Goal: Task Accomplishment & Management: Use online tool/utility

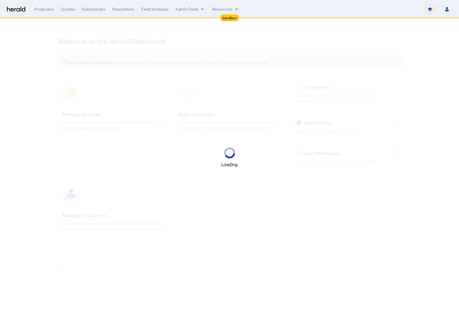
select select "*******"
click at [396, 9] on select "1Fort Acrisure Acturis Affinity Advisors Affinity Risk Agentero AmWins Anzen Ao…" at bounding box center [378, 9] width 79 height 9
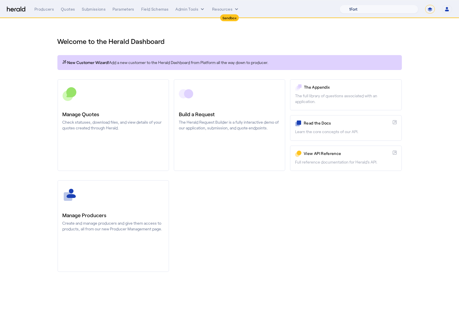
select select "pfm_z9k1_growthmill"
click at [353, 5] on select "1Fort Acrisure Acturis Affinity Advisors Affinity Risk Agentero AmWins Anzen Ao…" at bounding box center [378, 9] width 79 height 9
click at [115, 105] on div "You are now impersonating the Growthmill platform." at bounding box center [229, 157] width 459 height 315
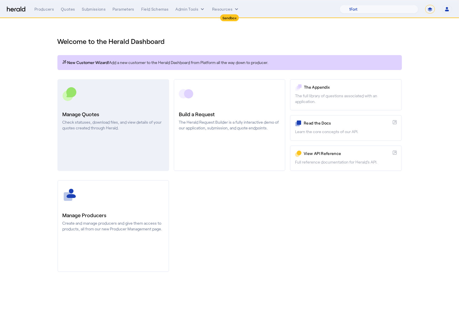
click at [102, 108] on link "Manage Quotes Check statuses, download files, and view details of your quotes c…" at bounding box center [113, 125] width 112 height 92
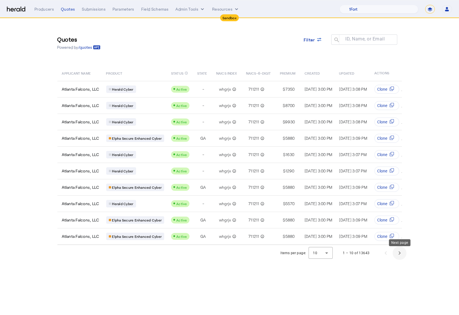
click at [401, 259] on span "Next page" at bounding box center [400, 253] width 14 height 14
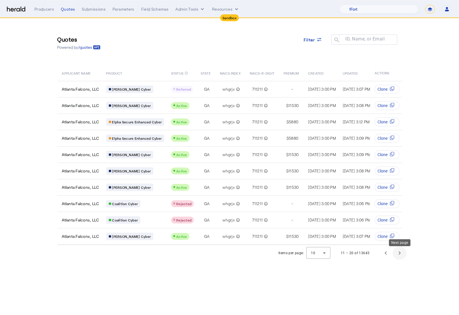
click at [398, 259] on span "Next page" at bounding box center [400, 253] width 14 height 14
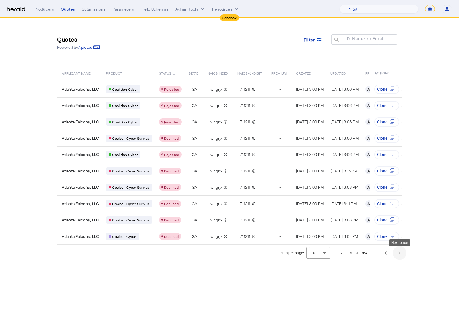
click at [398, 259] on span "Next page" at bounding box center [400, 253] width 14 height 14
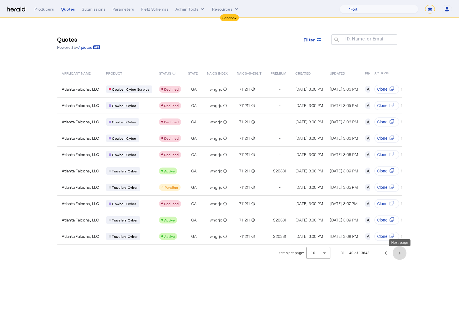
click at [398, 259] on span "Next page" at bounding box center [400, 253] width 14 height 14
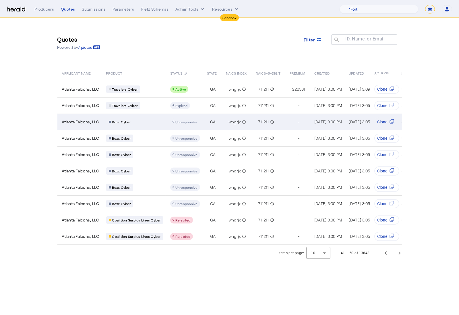
click at [146, 123] on div "Boxx Cyber" at bounding box center [134, 121] width 57 height 7
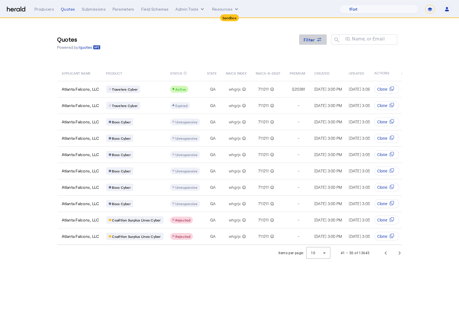
click at [317, 40] on icon at bounding box center [319, 40] width 4 height 1
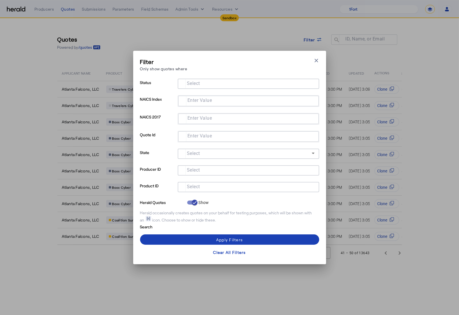
click at [235, 183] on div at bounding box center [248, 187] width 132 height 10
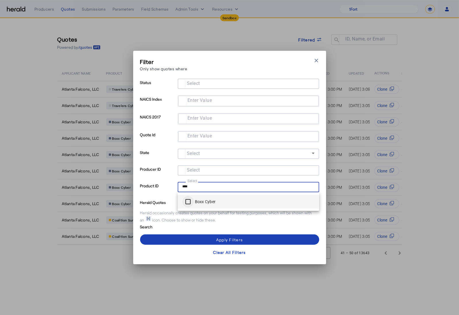
type input "****"
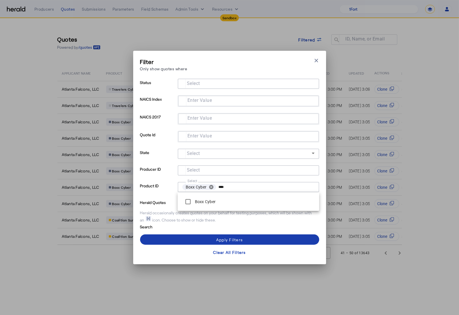
click at [193, 238] on span at bounding box center [229, 240] width 179 height 14
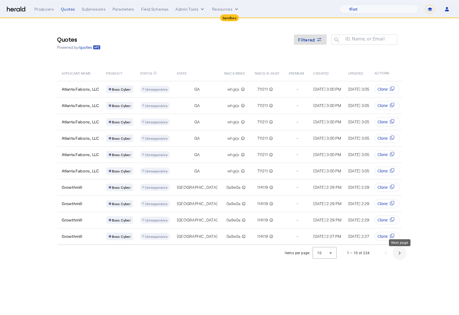
click at [397, 253] on span "Next page" at bounding box center [400, 253] width 14 height 14
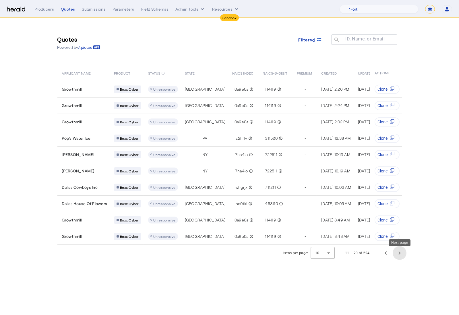
click at [397, 256] on span "Next page" at bounding box center [400, 253] width 14 height 14
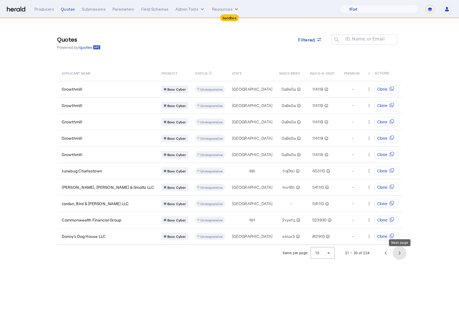
click at [397, 256] on span "Next page" at bounding box center [400, 253] width 14 height 14
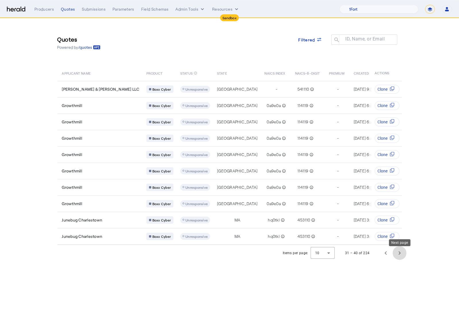
click at [399, 255] on span "Next page" at bounding box center [400, 253] width 14 height 14
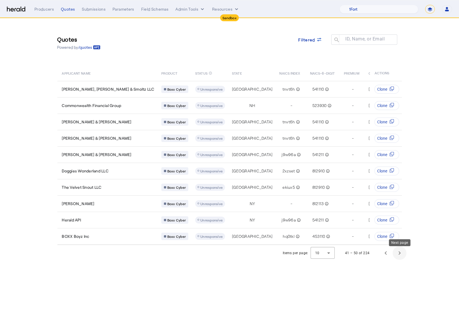
click at [401, 255] on span "Next page" at bounding box center [400, 253] width 14 height 14
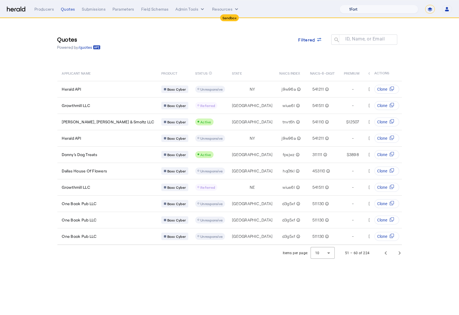
click at [359, 8] on select "1Fort Acrisure Acturis Affinity Advisors Affinity Risk Agentero AmWins Anzen Ao…" at bounding box center [378, 9] width 79 height 9
select select "pfm_9nb4_boxx"
click at [353, 5] on select "1Fort Acrisure Acturis Affinity Advisors Affinity Risk Agentero AmWins Anzen Ao…" at bounding box center [378, 9] width 79 height 9
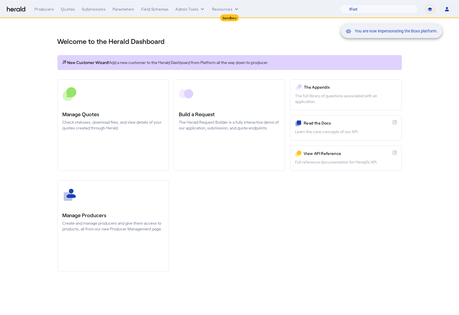
click at [122, 96] on div "You are now impersonating the Boxx platform." at bounding box center [229, 157] width 459 height 315
click at [87, 116] on div "You are now impersonating the Boxx platform." at bounding box center [229, 157] width 459 height 315
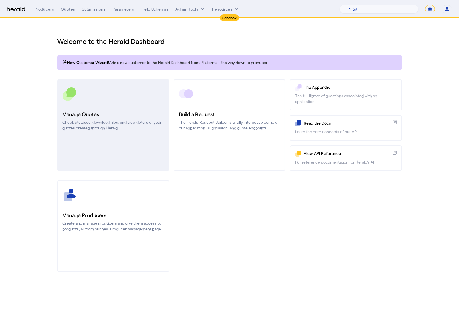
click at [129, 85] on link "Manage Quotes Check statuses, download files, and view details of your quotes c…" at bounding box center [113, 125] width 112 height 92
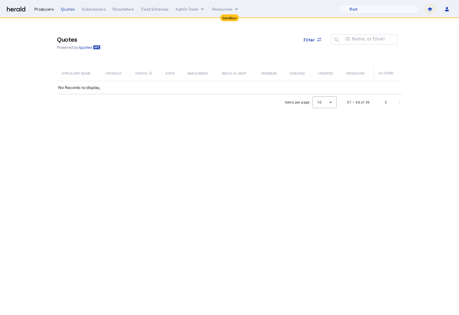
click at [49, 11] on div "Producers" at bounding box center [44, 9] width 20 height 6
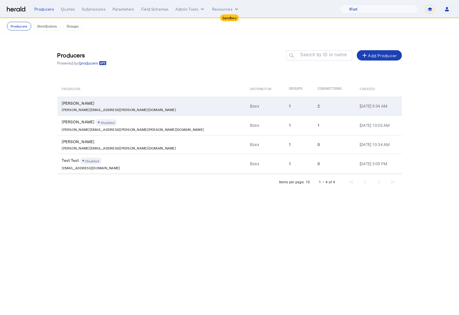
click at [137, 108] on div "steve.penney@boxxinsurance.com" at bounding box center [152, 109] width 181 height 6
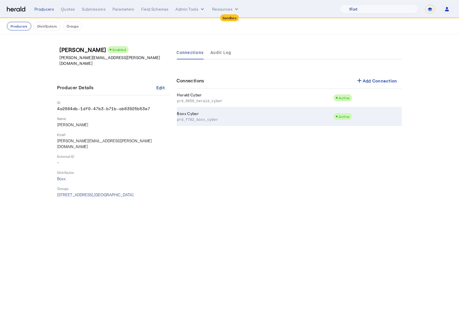
click at [236, 119] on p "prd_f702_boxx_cyber" at bounding box center [254, 119] width 154 height 6
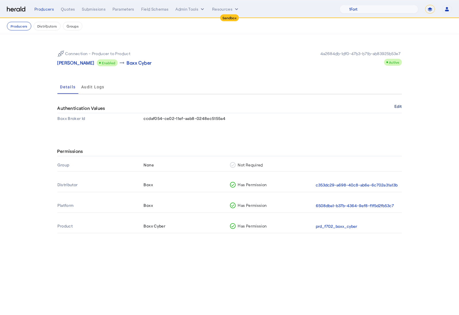
click at [396, 107] on button "Edit" at bounding box center [397, 106] width 7 height 3
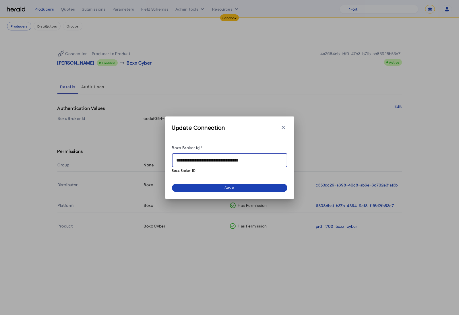
click at [211, 159] on input "**********" at bounding box center [229, 160] width 106 height 7
paste input "text"
type input "**********"
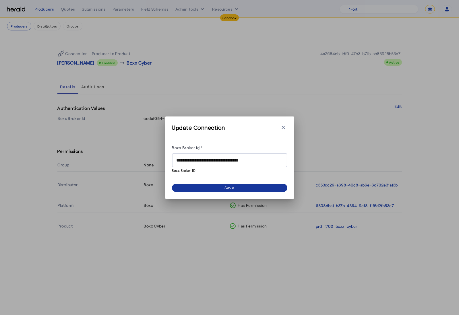
click at [229, 187] on div "Save" at bounding box center [229, 188] width 10 height 6
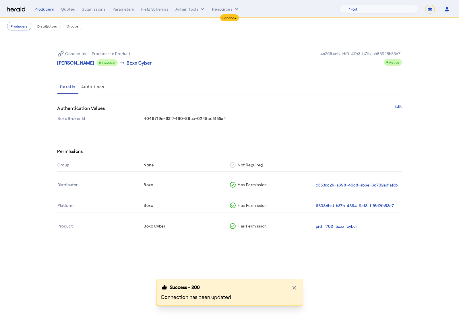
click at [38, 140] on section "Permissions Group None Not Required Distributor Boxx Has Permission c353dc29-a6…" at bounding box center [229, 193] width 459 height 116
click at [292, 288] on icon "button" at bounding box center [294, 288] width 6 height 6
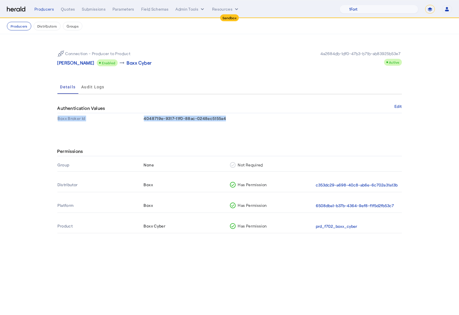
drag, startPoint x: 239, startPoint y: 119, endPoint x: 139, endPoint y: 117, distance: 100.2
click at [139, 117] on tr "Boxx Broker Id 4048719e-9317-11f0-88ac-0248ec5155a4" at bounding box center [229, 118] width 344 height 10
click at [161, 119] on span "4048719e-9317-11f0-88ac-0248ec5155a4" at bounding box center [185, 118] width 82 height 5
click at [72, 9] on div "Quotes" at bounding box center [68, 9] width 14 height 6
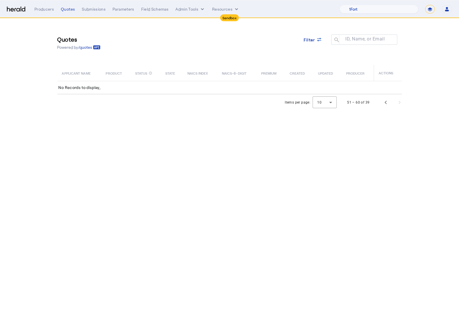
click at [429, 35] on section "Quotes Powered by /quotes Filter ID, Name, or Email search APPLICANT NAME PRODU…" at bounding box center [229, 64] width 459 height 92
click at [143, 52] on div "Quotes Powered by /quotes Filter ID, Name, or Email search" at bounding box center [229, 43] width 344 height 26
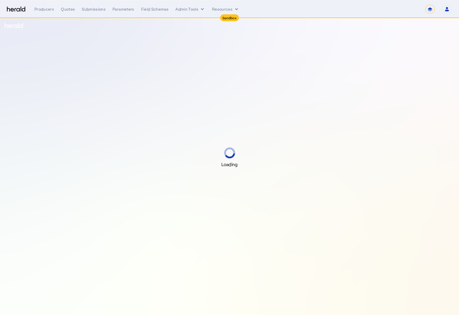
select select "*******"
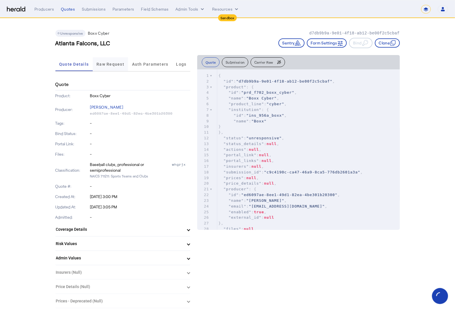
click at [104, 65] on span "Raw Request" at bounding box center [110, 64] width 28 height 4
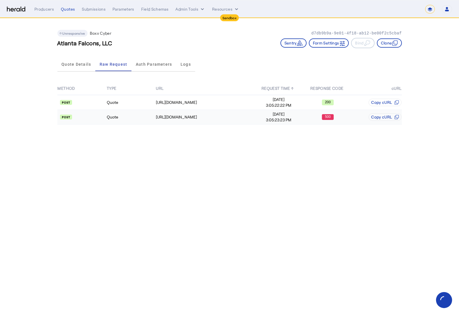
click at [145, 116] on td "Quote" at bounding box center [130, 117] width 49 height 15
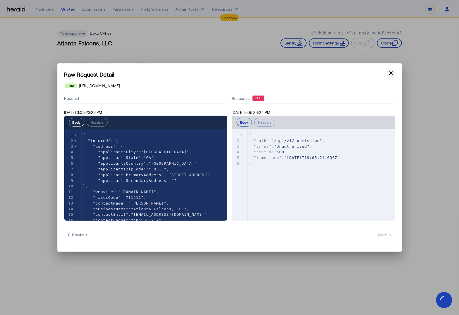
click at [390, 74] on icon "button" at bounding box center [390, 72] width 3 height 3
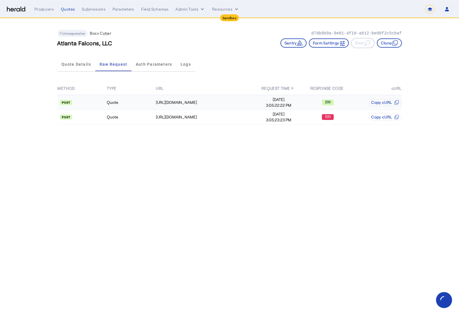
click at [135, 108] on td "Quote" at bounding box center [130, 102] width 49 height 15
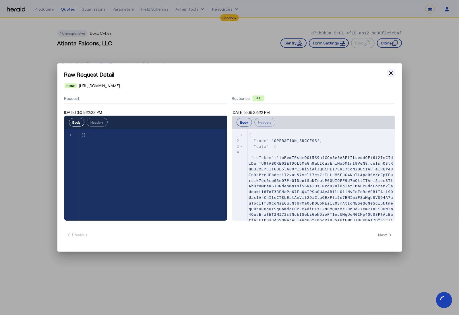
click at [392, 73] on icon "button" at bounding box center [391, 73] width 6 height 6
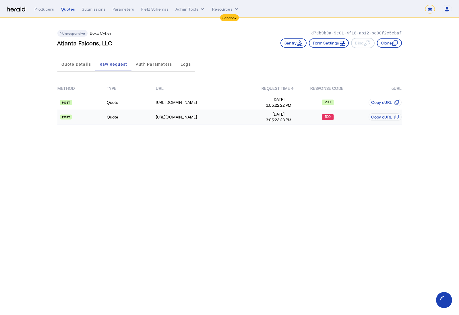
click at [137, 117] on td "Quote" at bounding box center [130, 117] width 49 height 15
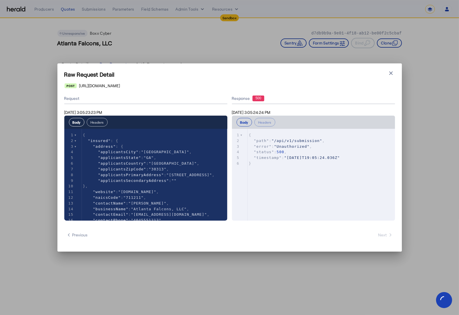
click at [99, 123] on button "Headers" at bounding box center [97, 122] width 21 height 9
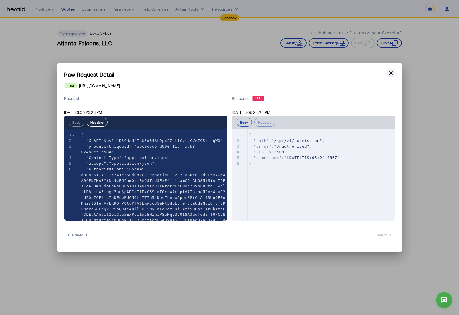
click at [392, 75] on icon "button" at bounding box center [390, 72] width 3 height 3
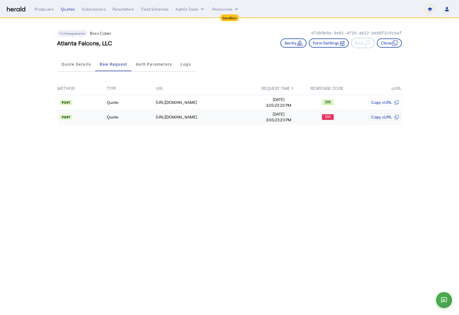
click at [161, 121] on td "https://cauat-mkt-api-piboxx.boxxinsurance.com/broker/api/v1/submission" at bounding box center [205, 117] width 98 height 15
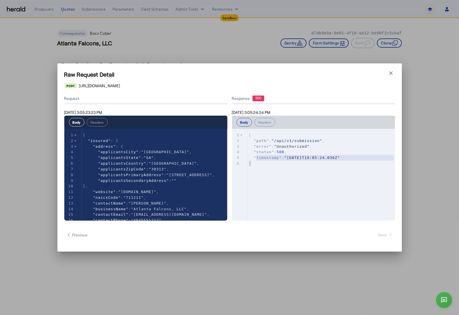
type textarea "**********"
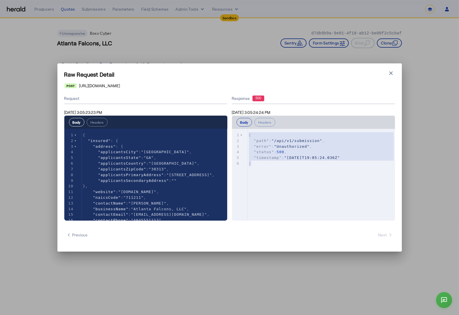
drag, startPoint x: 273, startPoint y: 165, endPoint x: 240, endPoint y: 134, distance: 45.9
click at [248, 134] on div "1 { 2 "path" : "/api/v1/submission" , 3 "error" : "Unauthorized" , 4 "status" :…" at bounding box center [323, 149] width 151 height 34
drag, startPoint x: 228, startPoint y: 84, endPoint x: 80, endPoint y: 84, distance: 148.3
click at [80, 84] on div "https://cauat-mkt-api-piboxx.boxxinsurance.com/broker/api/v1/submission" at bounding box center [230, 86] width 330 height 6
drag, startPoint x: 79, startPoint y: 85, endPoint x: 228, endPoint y: 83, distance: 149.2
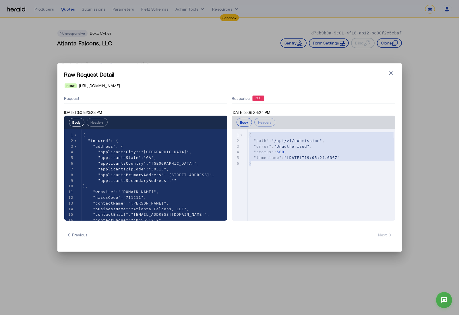
click at [228, 83] on div "https://cauat-mkt-api-piboxx.boxxinsurance.com/broker/api/v1/submission" at bounding box center [230, 86] width 330 height 6
copy span "https://cauat-mkt-api-piboxx.boxxinsurance.com/broker/api/v1/submission"
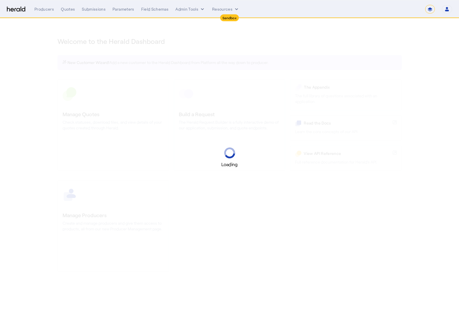
select select "*******"
click at [192, 8] on button "Admin Tools" at bounding box center [190, 9] width 30 height 6
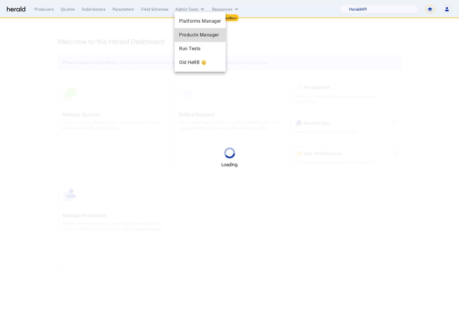
click at [201, 34] on span "Products Manager" at bounding box center [200, 35] width 42 height 7
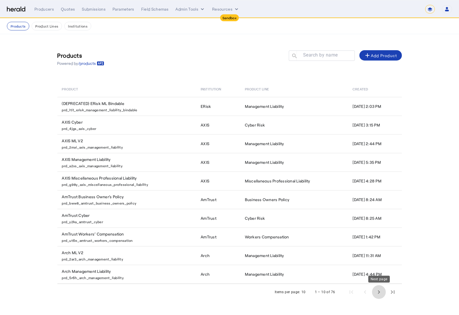
click at [383, 291] on span "Next page" at bounding box center [379, 292] width 14 height 14
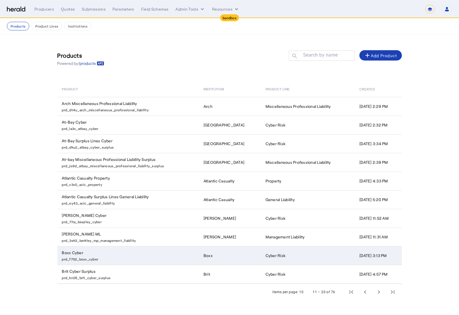
click at [157, 259] on p "prd_f702_boxx_cyber" at bounding box center [129, 259] width 135 height 6
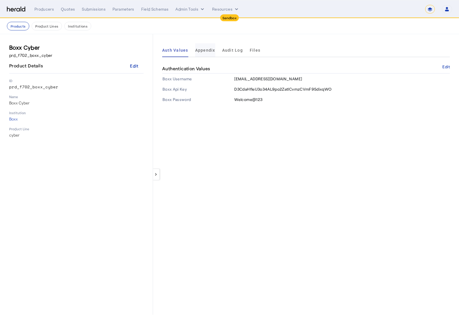
click at [201, 48] on span "Appendix" at bounding box center [205, 50] width 20 height 4
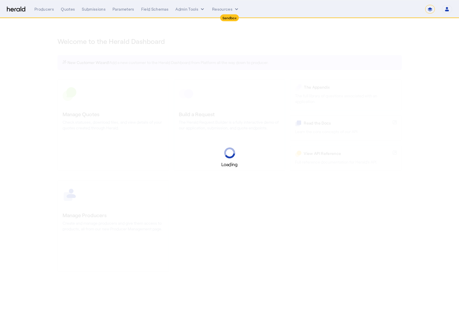
select select "*******"
click at [430, 11] on select "**********" at bounding box center [430, 9] width 10 height 9
select select "pfm_2v8p_herald_api"
select select "**********"
click at [425, 5] on select "**********" at bounding box center [430, 9] width 10 height 9
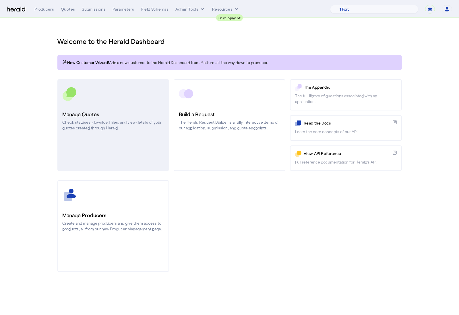
click at [110, 117] on h3 "Manage Quotes" at bounding box center [113, 114] width 101 height 8
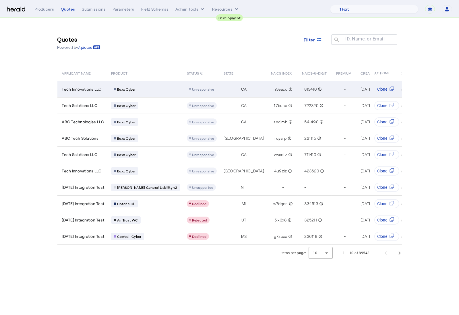
click at [168, 89] on div "Boxx Cyber" at bounding box center [145, 89] width 69 height 7
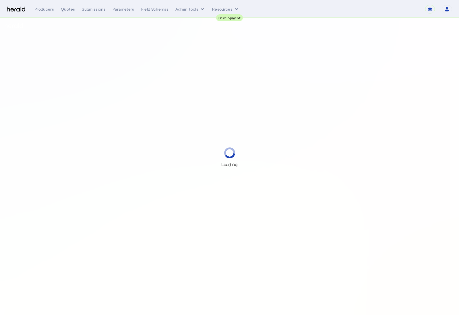
select select "pfm_2v8p_herald_api"
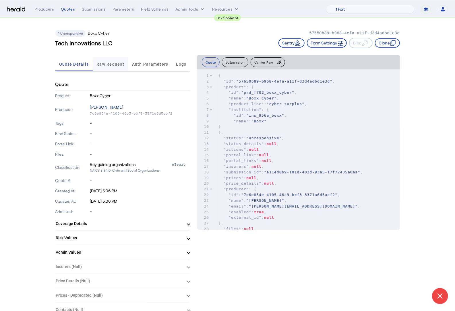
click at [111, 67] on span "Raw Request" at bounding box center [110, 64] width 28 height 14
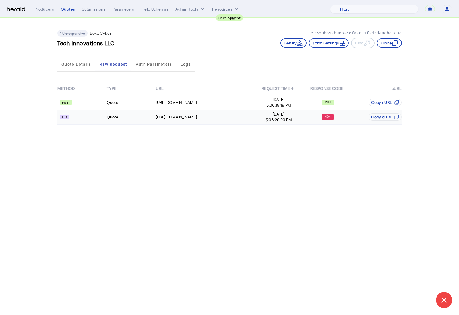
click at [146, 116] on td "Quote" at bounding box center [130, 117] width 49 height 15
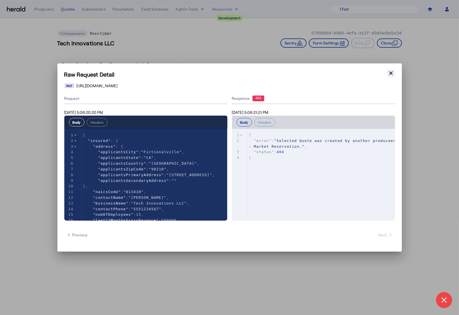
click at [391, 73] on icon "button" at bounding box center [390, 72] width 3 height 3
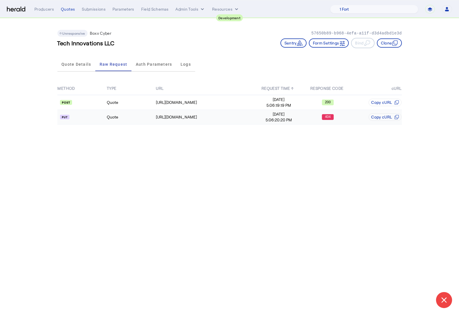
click at [127, 115] on td "Quote" at bounding box center [130, 117] width 49 height 15
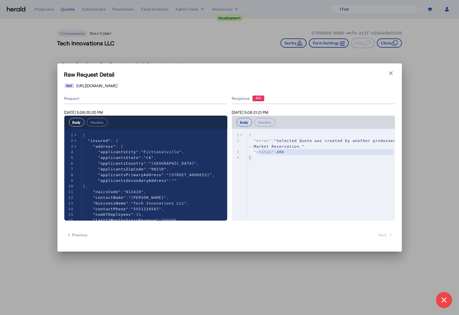
type textarea "**********"
drag, startPoint x: 269, startPoint y: 161, endPoint x: 244, endPoint y: 135, distance: 36.5
click at [244, 135] on div "x 1 { 2 "error" : "Selected Quote was created by another produceer - Market Res…" at bounding box center [320, 182] width 177 height 106
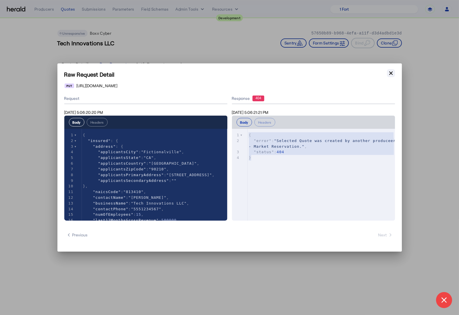
click at [392, 73] on icon "button" at bounding box center [391, 73] width 6 height 6
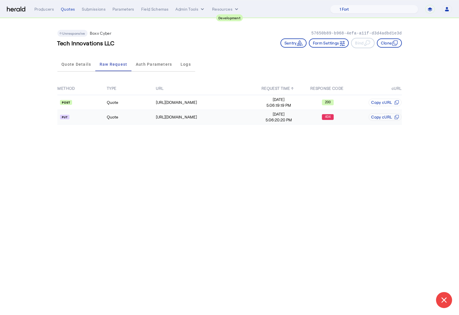
click at [122, 115] on td "Quote" at bounding box center [130, 117] width 49 height 15
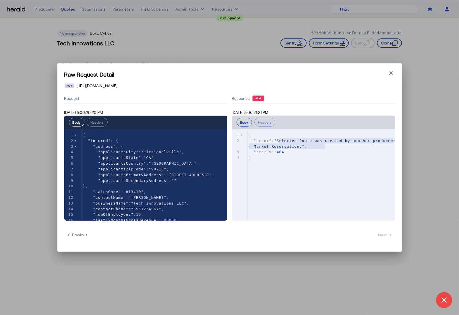
type textarea "**********"
drag, startPoint x: 279, startPoint y: 140, endPoint x: 326, endPoint y: 147, distance: 47.8
click at [326, 147] on span ""Selected Quote was created by another produceer - Market Reservation."" at bounding box center [323, 144] width 149 height 10
click at [393, 73] on icon "button" at bounding box center [391, 73] width 6 height 6
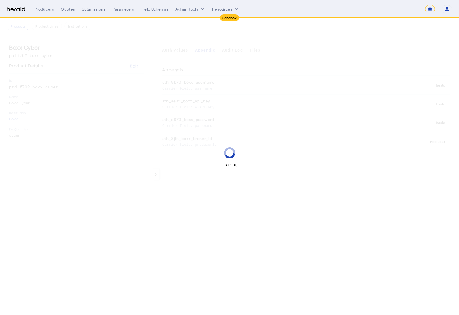
select select "*******"
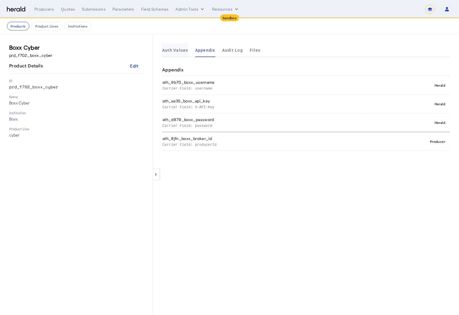
click at [176, 51] on span "Auth Values" at bounding box center [175, 50] width 26 height 4
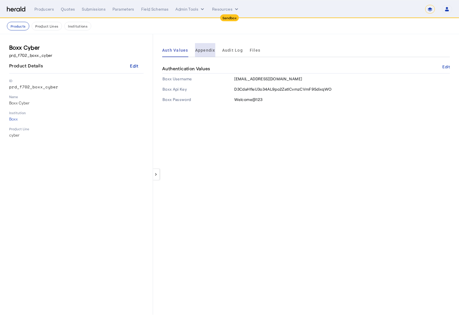
click at [205, 52] on span "Appendix" at bounding box center [205, 50] width 20 height 4
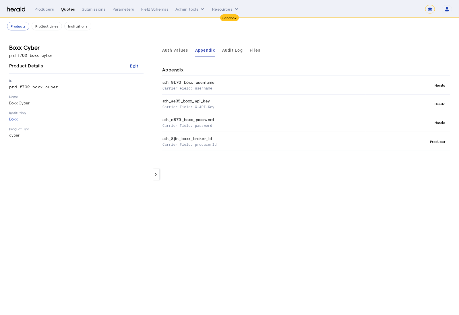
click at [70, 11] on div "Quotes" at bounding box center [68, 9] width 14 height 6
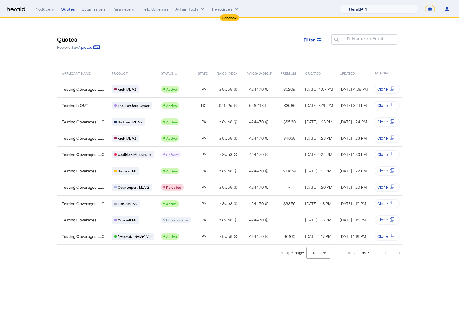
click at [380, 9] on select "1Fort Acrisure Acturis Affinity Advisors Affinity Risk Agentero AmWins Anzen Ao…" at bounding box center [378, 9] width 79 height 9
select select "pfm_z9k1_growthmill"
click at [353, 5] on select "1Fort Acrisure Acturis Affinity Advisors Affinity Risk Agentero AmWins Anzen Ao…" at bounding box center [378, 9] width 79 height 9
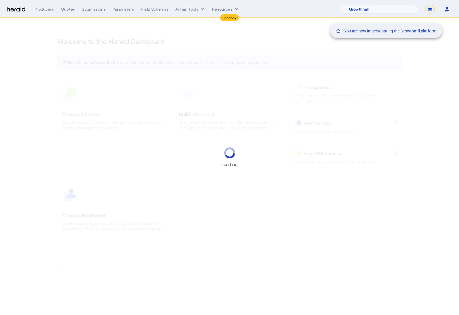
click at [64, 123] on div "You are now impersonating the Growthmill platform." at bounding box center [229, 157] width 459 height 315
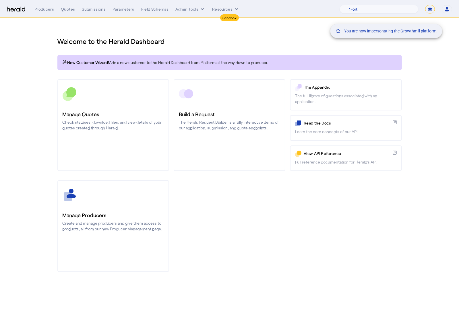
click at [112, 123] on div "You are now impersonating the Growthmill platform." at bounding box center [229, 157] width 459 height 315
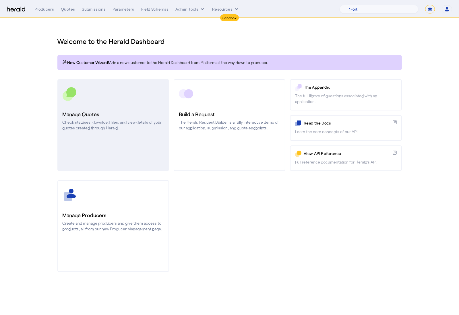
click at [118, 115] on h3 "Manage Quotes" at bounding box center [113, 114] width 101 height 8
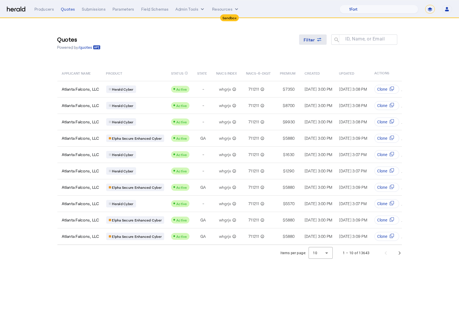
click at [315, 39] on div "Filter" at bounding box center [313, 40] width 18 height 6
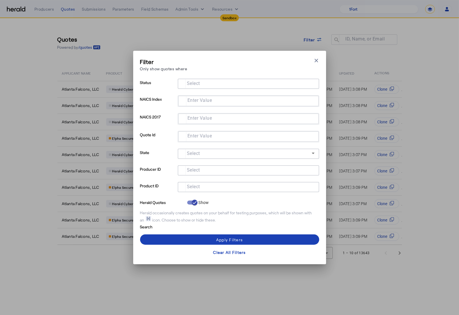
click at [212, 187] on input "Select" at bounding box center [247, 186] width 130 height 7
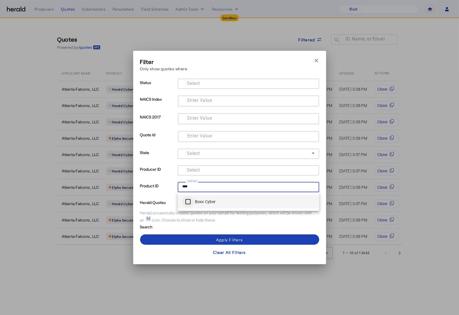
type input "****"
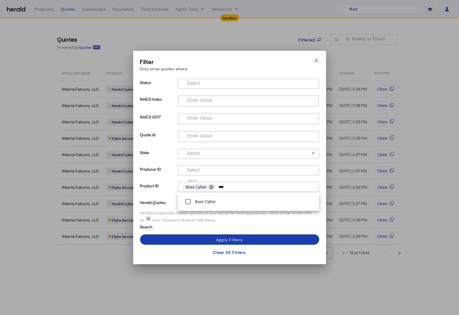
click at [195, 239] on span at bounding box center [229, 240] width 179 height 14
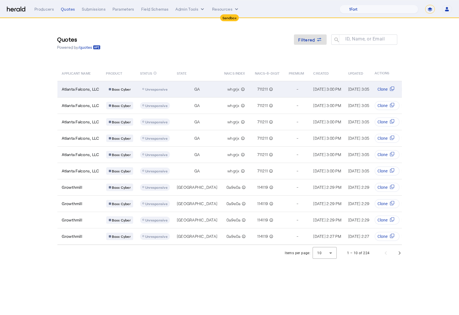
click at [220, 84] on td "whgrjx info_outline" at bounding box center [235, 89] width 31 height 16
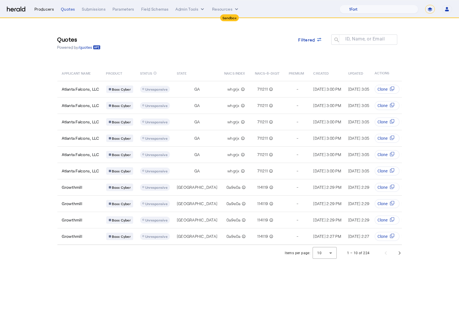
click at [52, 9] on div "Producers" at bounding box center [44, 9] width 20 height 6
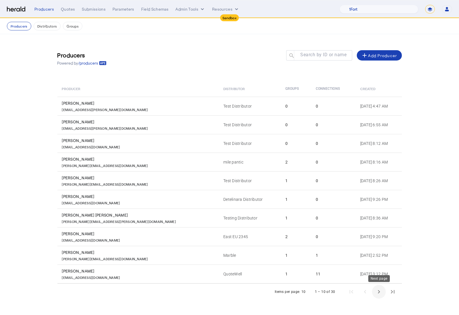
click at [379, 294] on span "Next page" at bounding box center [379, 292] width 14 height 14
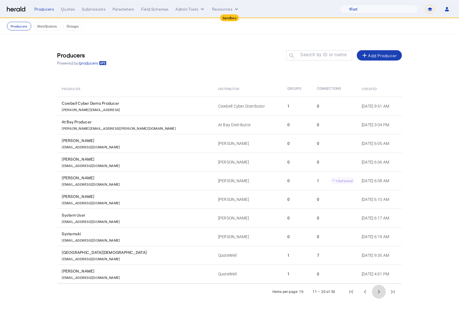
click at [379, 293] on span "Next page" at bounding box center [379, 292] width 14 height 14
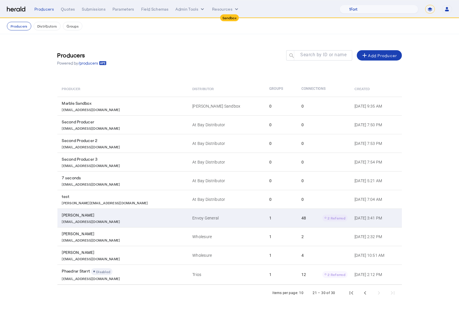
click at [142, 215] on div "Andy Potter" at bounding box center [124, 215] width 124 height 6
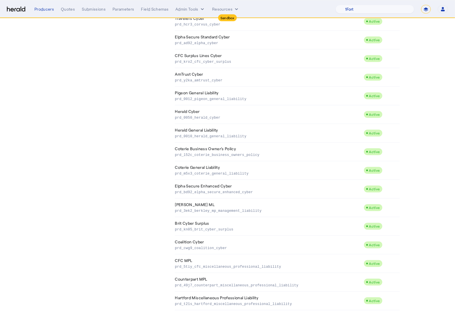
scroll to position [682, 0]
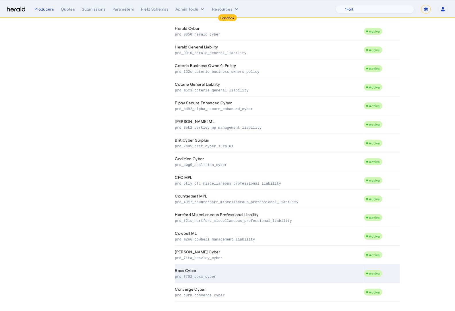
click at [289, 271] on td "Boxx Cyber prd_f702_boxx_cyber" at bounding box center [269, 274] width 189 height 19
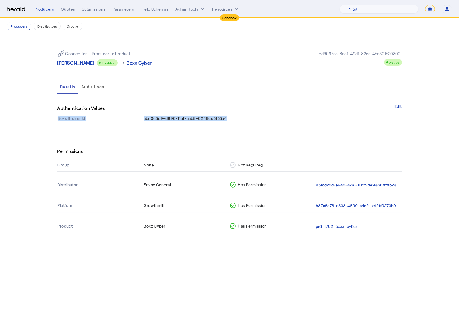
drag, startPoint x: 140, startPoint y: 119, endPoint x: 251, endPoint y: 119, distance: 111.0
click at [251, 119] on tr "Boxx Broker Id abc0e5d9-d990-11ef-aab8-0248ec5155a4" at bounding box center [229, 118] width 344 height 10
click at [156, 118] on span "abc0e5d9-d990-11ef-aab8-0248ec5155a4" at bounding box center [185, 118] width 83 height 5
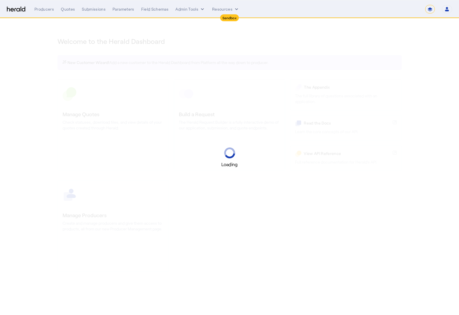
select select "*******"
select select "pfm_2v8p_herald_api"
click at [45, 11] on div "Producers" at bounding box center [44, 9] width 20 height 6
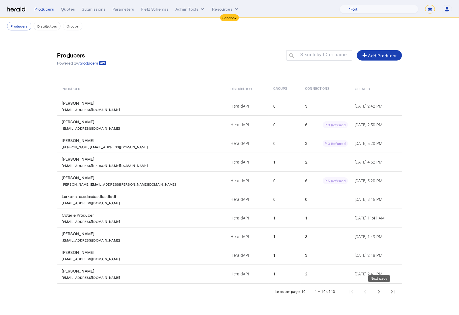
click at [381, 297] on span "Next page" at bounding box center [379, 292] width 14 height 14
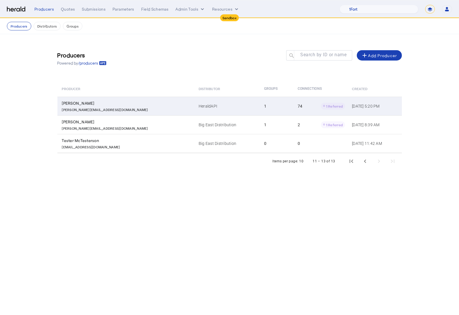
click at [101, 107] on div "[PERSON_NAME][EMAIL_ADDRESS][DOMAIN_NAME]" at bounding box center [127, 109] width 130 height 6
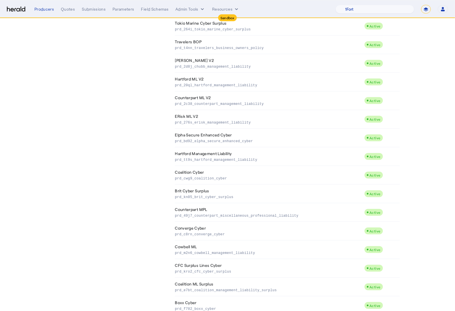
scroll to position [1166, 0]
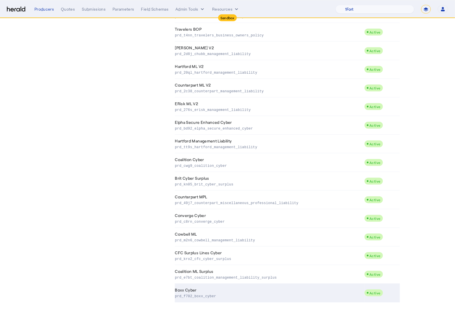
click at [235, 284] on td "Boxx Cyber prd_f702_boxx_cyber" at bounding box center [269, 293] width 189 height 19
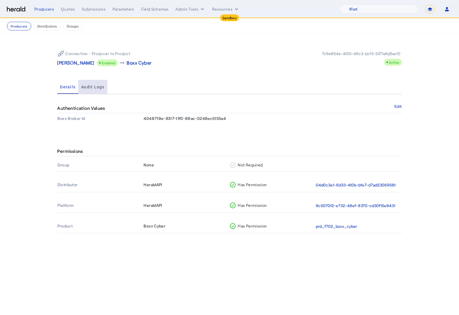
click at [100, 90] on span "Audit Logs" at bounding box center [92, 87] width 23 height 14
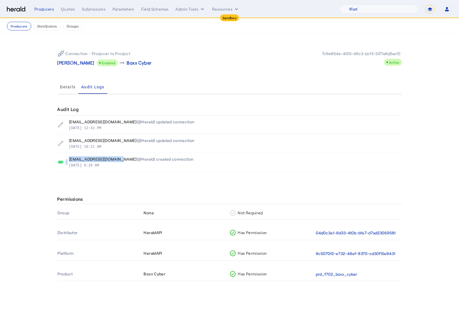
drag, startPoint x: 176, startPoint y: 160, endPoint x: 68, endPoint y: 161, distance: 107.6
click at [63, 162] on div "[EMAIL_ADDRESS][DOMAIN_NAME] (@Herald) created connection [DATE] 8:29 AM" at bounding box center [229, 161] width 342 height 11
click at [165, 160] on div "(@Herald) created connection" at bounding box center [165, 159] width 57 height 6
click at [68, 88] on span "Details" at bounding box center [67, 87] width 15 height 4
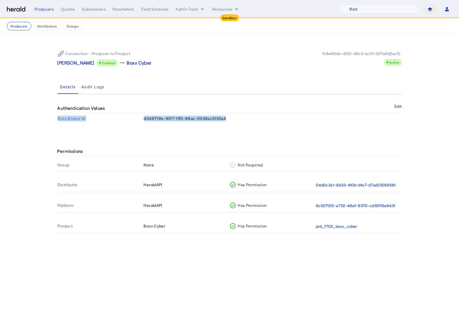
drag, startPoint x: 134, startPoint y: 118, endPoint x: 263, endPoint y: 117, distance: 128.5
click at [263, 117] on tr "Boxx Broker Id 4048719e-9317-11f0-88ac-0248ec5155a4" at bounding box center [229, 118] width 344 height 10
click at [257, 118] on td "4048719e-9317-11f0-88ac-0248ec5155a4" at bounding box center [272, 118] width 258 height 10
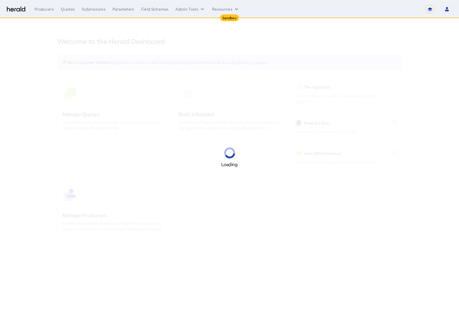
select select "*******"
select select "pfm_2v8p_herald_api"
click at [107, 121] on div "Loading" at bounding box center [229, 157] width 459 height 315
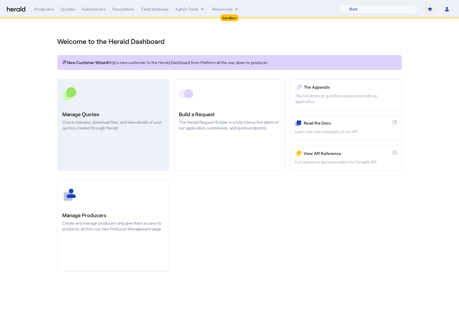
click at [132, 117] on h3 "Manage Quotes" at bounding box center [113, 114] width 101 height 8
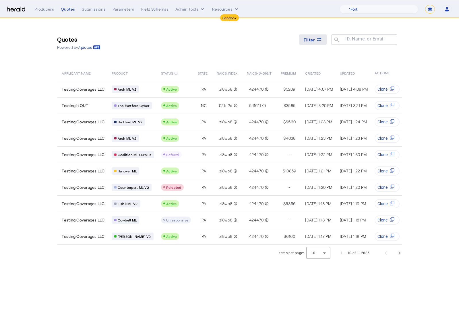
click at [325, 39] on span at bounding box center [313, 40] width 28 height 14
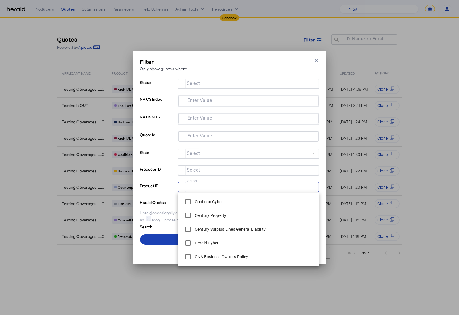
click at [249, 188] on input "Select" at bounding box center [247, 186] width 130 height 7
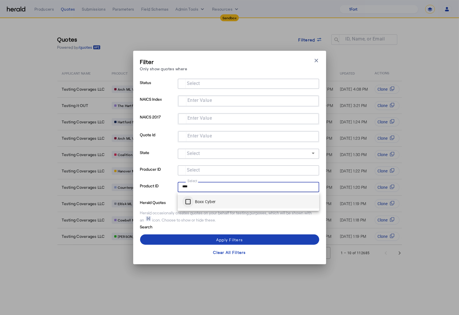
type input "****"
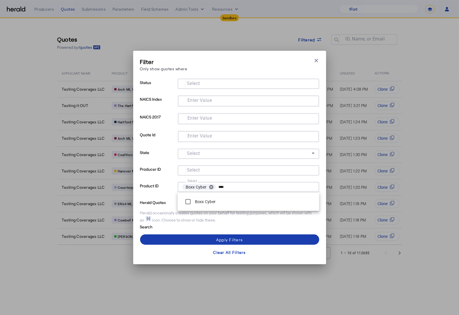
click at [191, 239] on span at bounding box center [229, 240] width 179 height 14
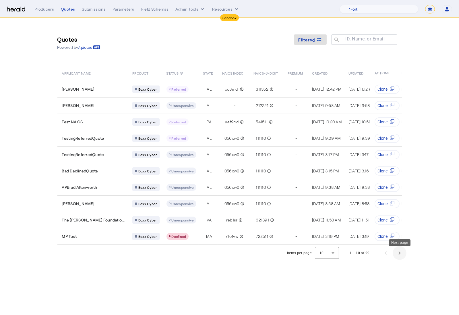
click at [398, 256] on span "Next page" at bounding box center [400, 253] width 14 height 14
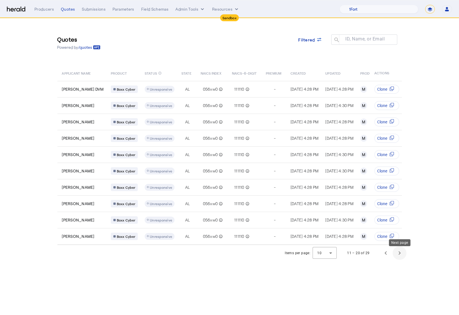
click at [399, 257] on span "Next page" at bounding box center [400, 253] width 14 height 14
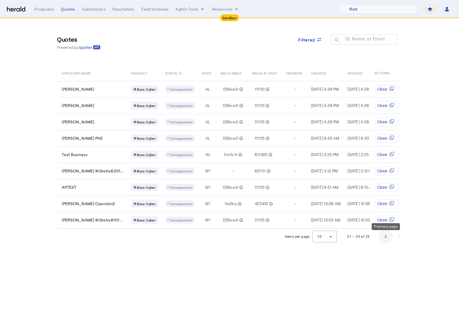
click at [386, 240] on span "Previous page" at bounding box center [386, 237] width 14 height 14
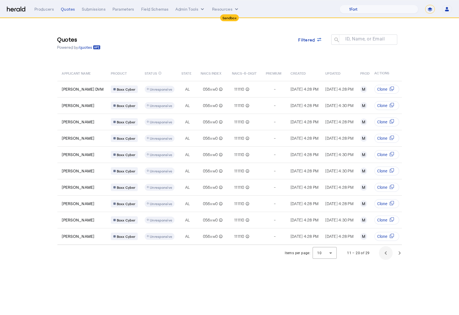
click at [386, 240] on td "Clone" at bounding box center [386, 236] width 32 height 17
click at [431, 10] on select "**********" at bounding box center [430, 9] width 10 height 9
select select "**********"
click at [425, 5] on select "**********" at bounding box center [430, 9] width 10 height 9
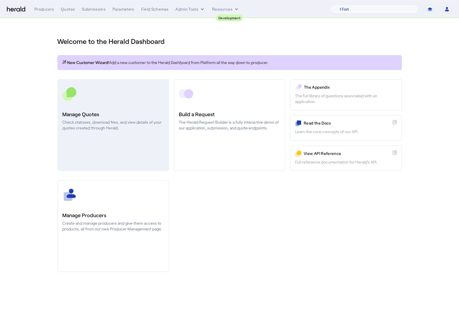
click at [84, 132] on link "Manage Quotes Check statuses, download files, and view details of your quotes c…" at bounding box center [113, 125] width 112 height 92
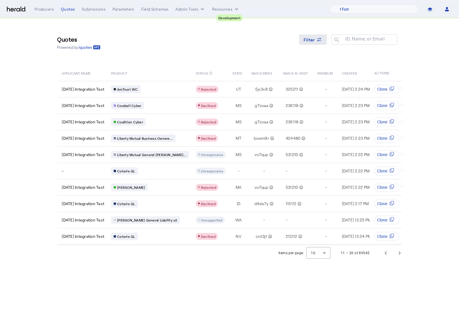
click at [312, 38] on span "Filter" at bounding box center [309, 40] width 11 height 6
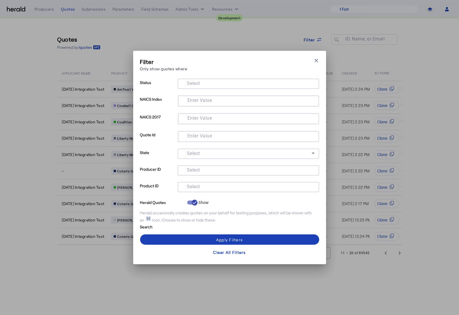
click at [228, 184] on input "Select" at bounding box center [247, 186] width 130 height 7
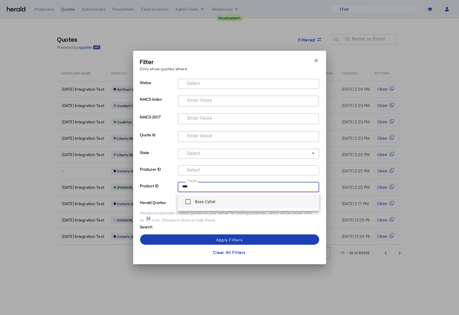
type input "****"
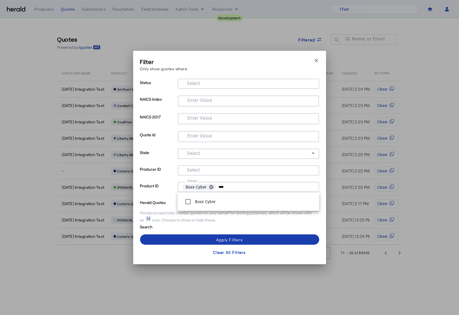
click at [196, 238] on span at bounding box center [229, 240] width 179 height 14
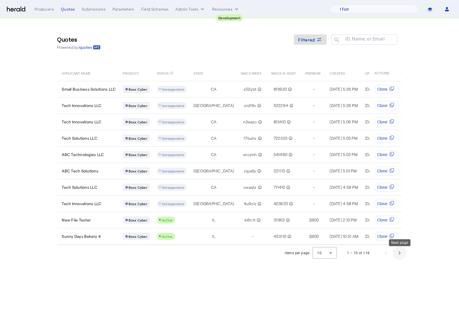
click at [399, 253] on span "Next page" at bounding box center [400, 253] width 14 height 14
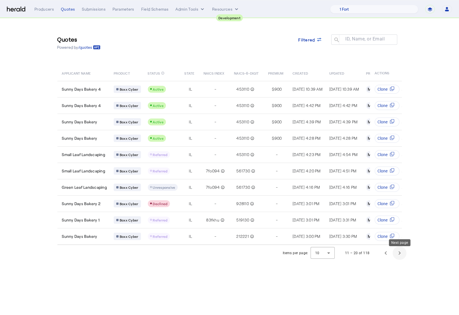
click at [399, 259] on span "Next page" at bounding box center [400, 253] width 14 height 14
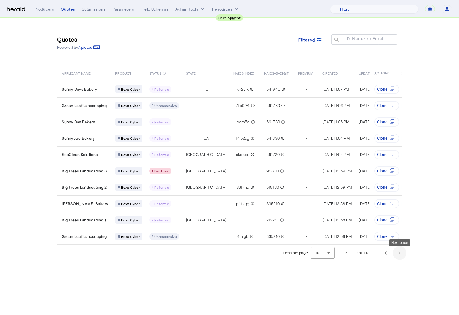
click at [399, 258] on span "Next page" at bounding box center [400, 253] width 14 height 14
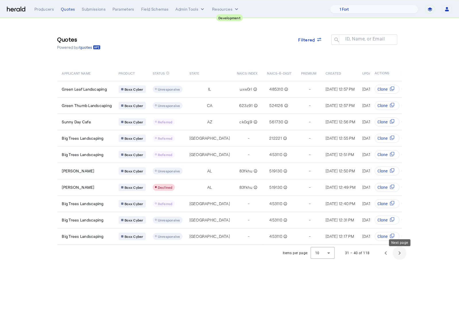
click at [399, 258] on span "Next page" at bounding box center [400, 253] width 14 height 14
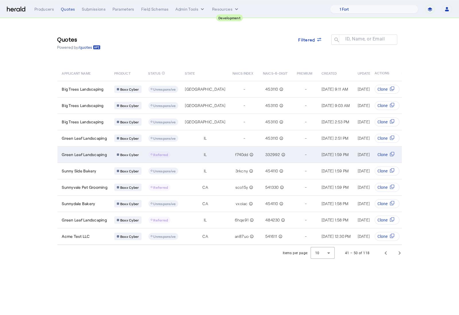
click at [180, 155] on td "IL" at bounding box center [203, 154] width 47 height 16
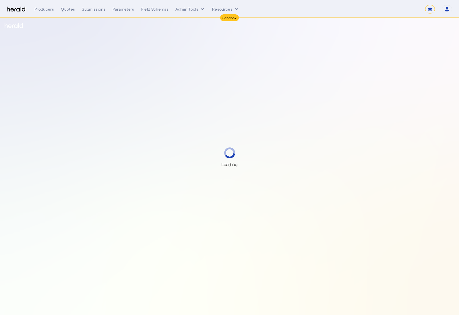
select select "*******"
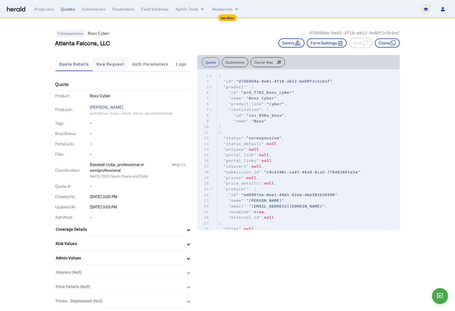
click at [117, 65] on span "Raw Request" at bounding box center [110, 64] width 28 height 4
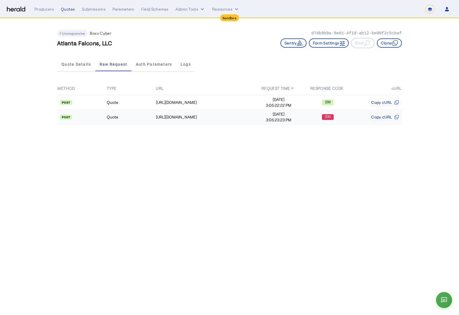
click at [132, 123] on td "Quote" at bounding box center [130, 117] width 49 height 15
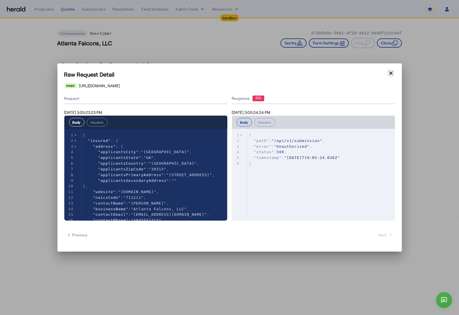
click at [392, 69] on button "Close modal" at bounding box center [391, 73] width 8 height 8
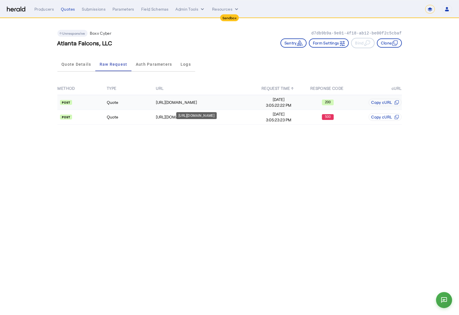
click at [158, 106] on td "https://cauat-mkt-api-piboxx.boxxinsurance.com/broker/api/v1/cognito/authentica…" at bounding box center [205, 102] width 98 height 15
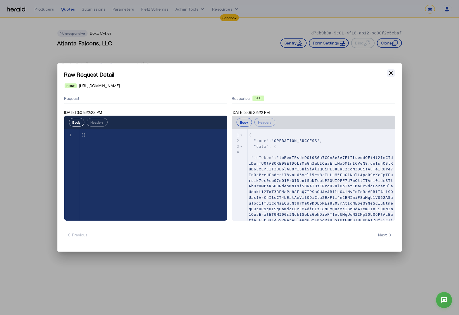
click at [388, 73] on icon "button" at bounding box center [391, 73] width 6 height 6
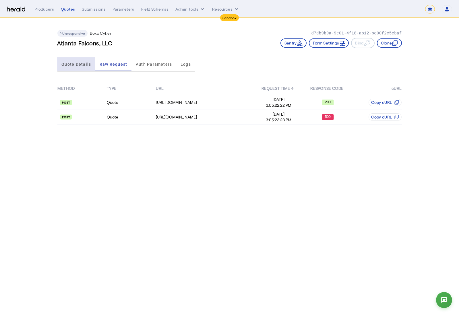
click at [75, 63] on span "Quote Details" at bounding box center [76, 64] width 30 height 4
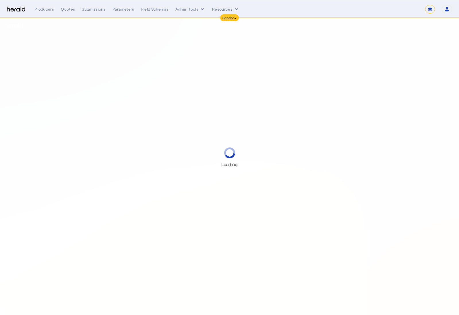
select select "*******"
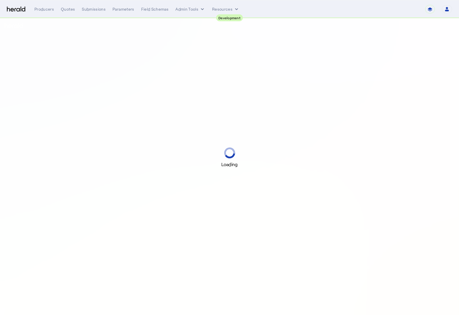
select select "pfm_2v8p_herald_api"
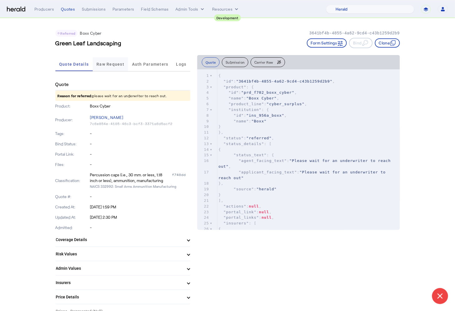
click at [112, 65] on span "Raw Request" at bounding box center [110, 64] width 28 height 4
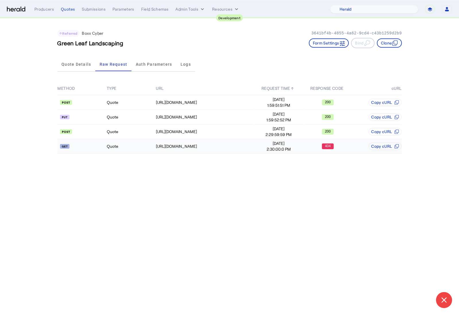
click at [135, 148] on td "Quote" at bounding box center [130, 146] width 49 height 15
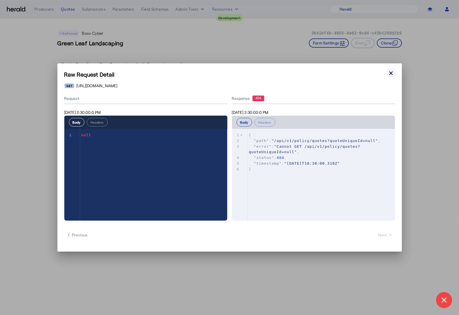
click at [387, 74] on button "Close modal" at bounding box center [391, 73] width 8 height 8
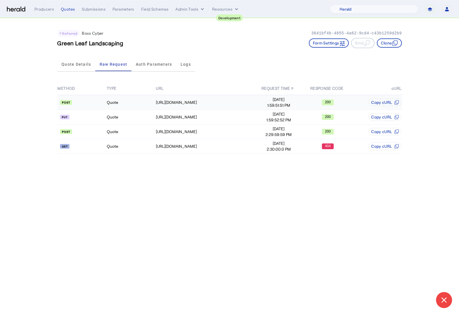
click at [131, 102] on td "Quote" at bounding box center [130, 102] width 49 height 15
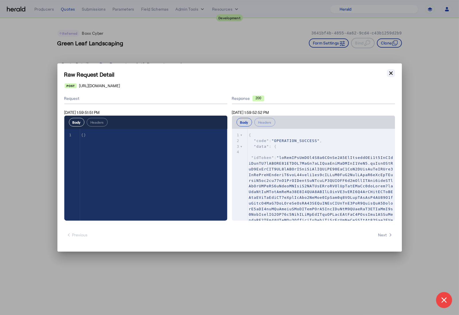
click at [392, 72] on icon "button" at bounding box center [391, 73] width 6 height 6
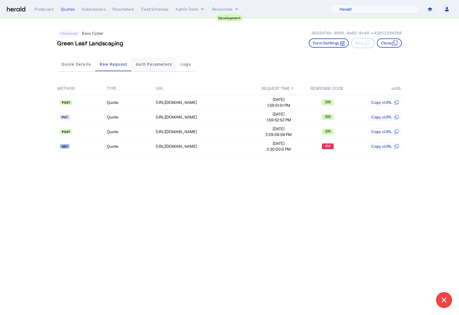
click at [154, 64] on span "Auth Parameters" at bounding box center [154, 64] width 36 height 4
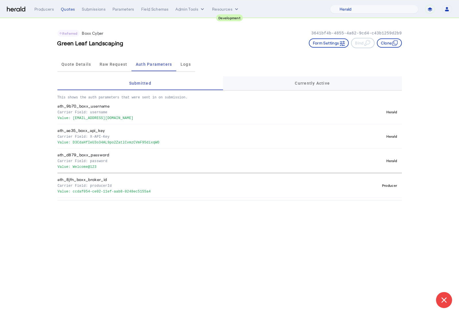
click at [295, 83] on span "Currently Active" at bounding box center [312, 83] width 35 height 4
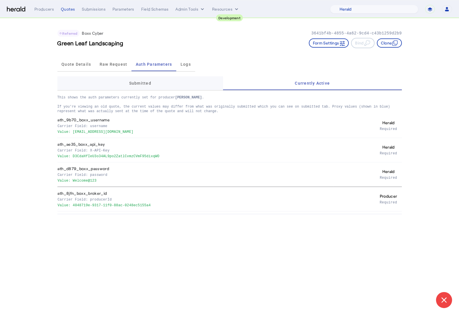
click at [149, 86] on span "Submitted" at bounding box center [140, 83] width 22 height 14
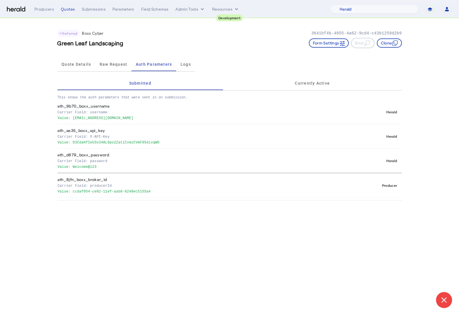
drag, startPoint x: 73, startPoint y: 192, endPoint x: 168, endPoint y: 193, distance: 95.6
click at [168, 193] on p "Value: ccdaf054-ce02-11ef-aab8-0248ec5155a4" at bounding box center [197, 191] width 279 height 6
click at [432, 83] on app-quote-details "Referred Boxx Cyber 3641bf4b-4855-4a62-9cd4-c43b1259d2b9 Green Leaf Landscaping…" at bounding box center [229, 109] width 459 height 182
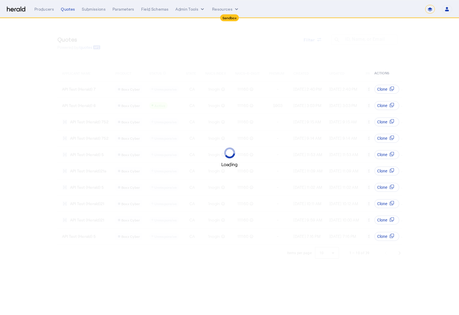
select select "*******"
select select "pfm_9nb4_boxx"
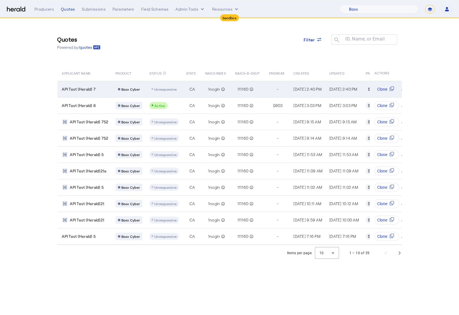
click at [102, 92] on td "API Test (Herald) 7" at bounding box center [83, 89] width 53 height 16
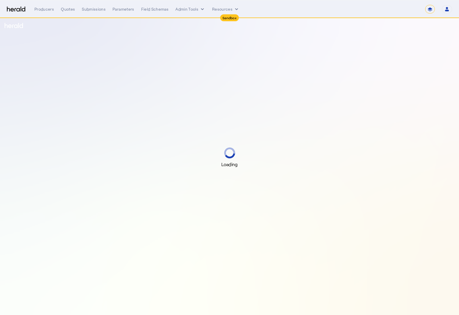
select select "*******"
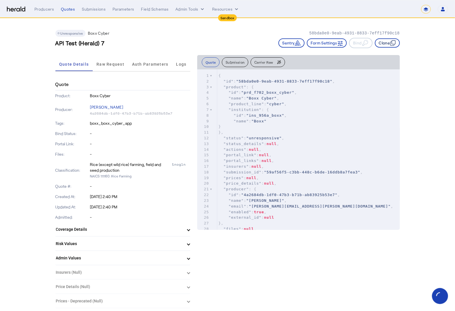
click at [390, 41] on button "Clone" at bounding box center [387, 42] width 25 height 9
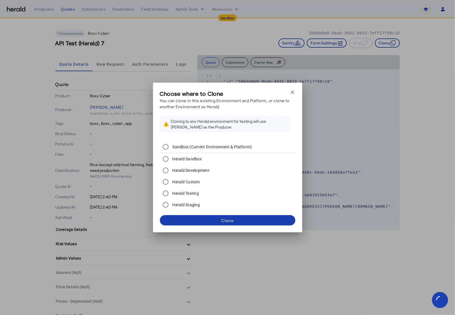
click at [240, 222] on span at bounding box center [227, 220] width 135 height 14
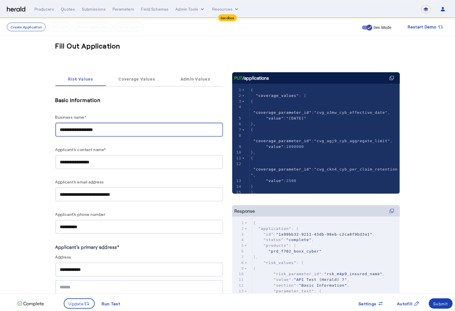
drag, startPoint x: 109, startPoint y: 128, endPoint x: 57, endPoint y: 127, distance: 52.8
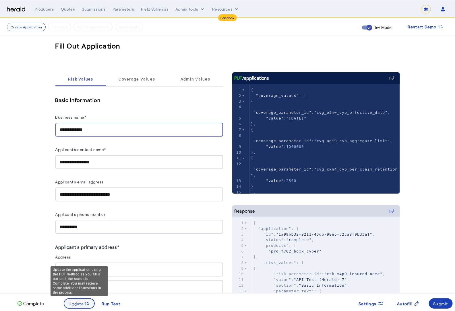
type input "**********"
click at [72, 301] on span "Update" at bounding box center [76, 304] width 15 height 6
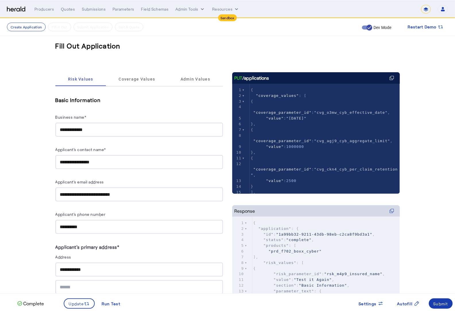
click at [445, 302] on div "Submit" at bounding box center [440, 304] width 15 height 6
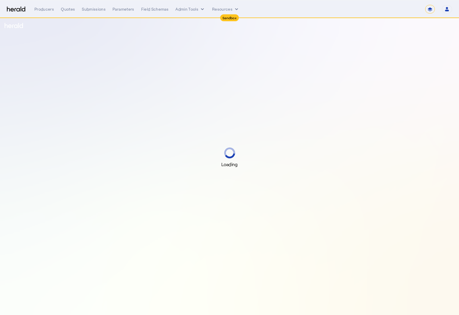
select select "*******"
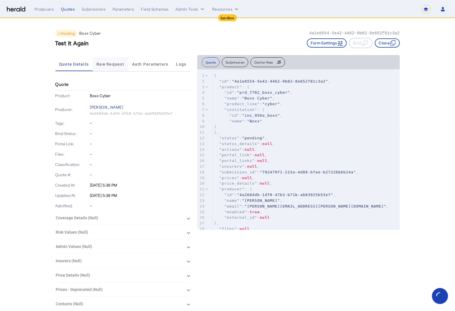
click at [115, 65] on span "Raw Request" at bounding box center [110, 64] width 28 height 4
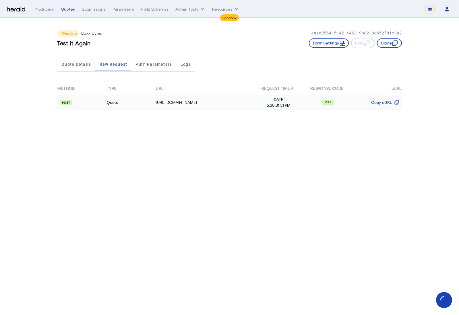
click at [133, 107] on td "Quote" at bounding box center [130, 102] width 49 height 15
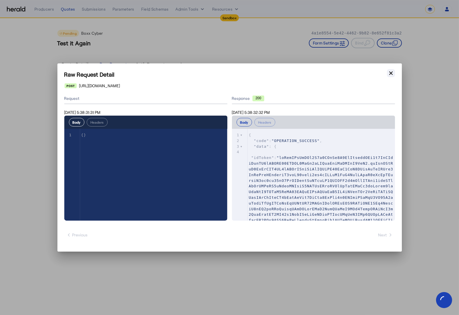
click at [389, 73] on icon "button" at bounding box center [391, 73] width 6 height 6
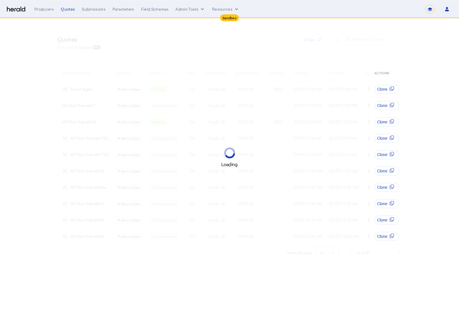
select select "*******"
select select "pfm_9nb4_boxx"
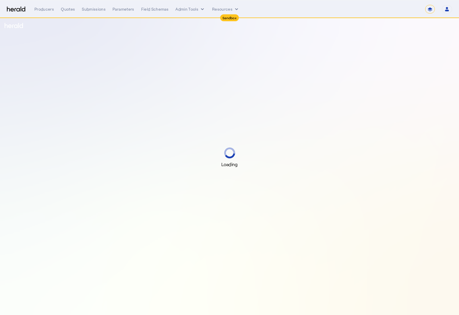
select select "*******"
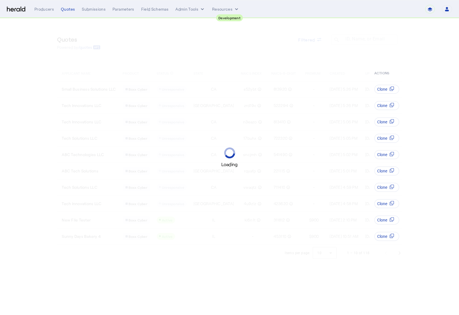
select select "pfm_2v8p_herald_api"
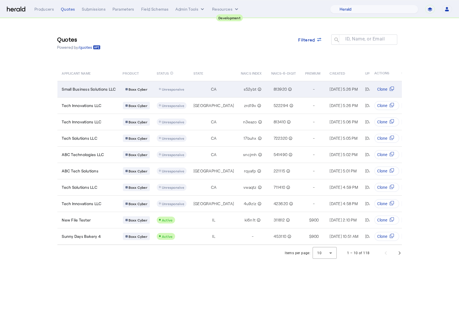
click at [115, 84] on td "Small Business Solutions LLC" at bounding box center [87, 89] width 61 height 16
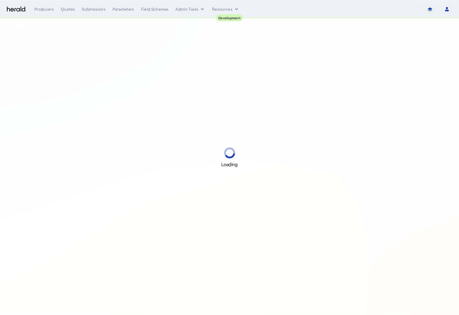
select select "pfm_2v8p_herald_api"
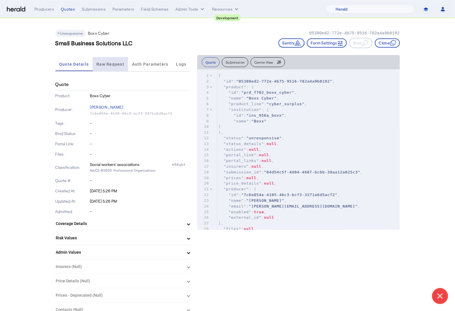
click at [106, 68] on span "Raw Request" at bounding box center [110, 64] width 28 height 14
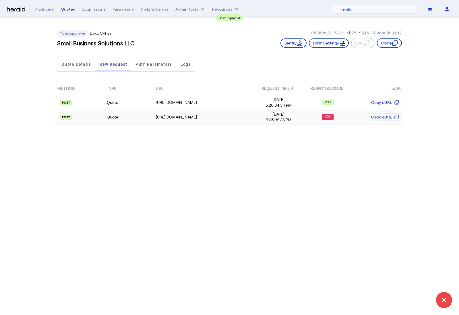
click at [103, 116] on api-badge at bounding box center [82, 117] width 48 height 6
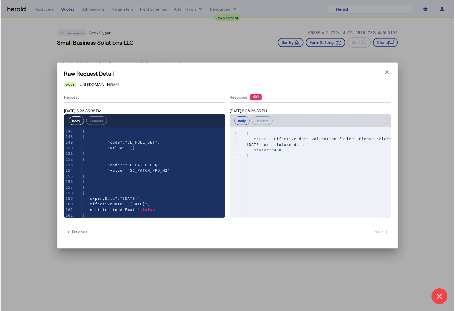
scroll to position [836, 0]
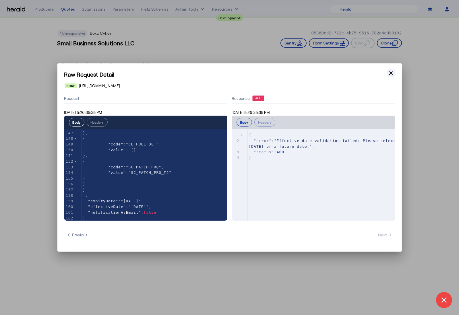
click at [391, 74] on icon "button" at bounding box center [390, 72] width 3 height 3
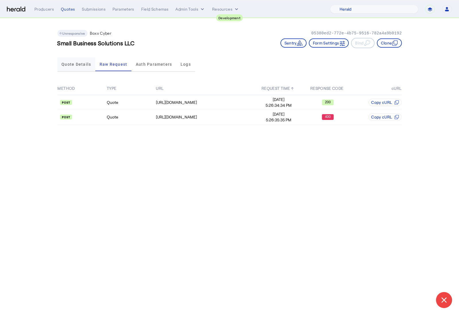
click at [78, 62] on span "Quote Details" at bounding box center [76, 64] width 30 height 4
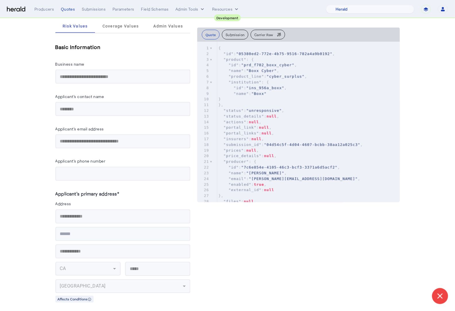
scroll to position [0, 0]
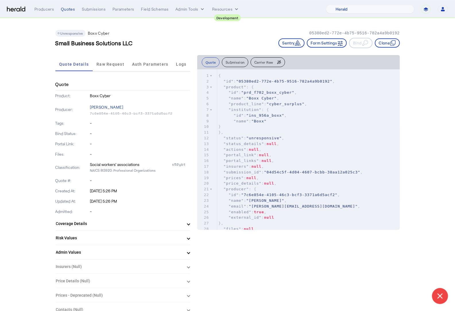
click at [123, 237] on mat-panel-title "Risk Values" at bounding box center [119, 238] width 127 height 6
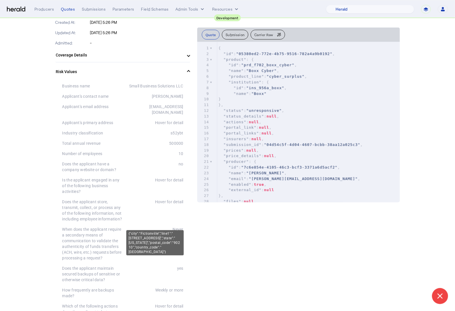
scroll to position [176, 0]
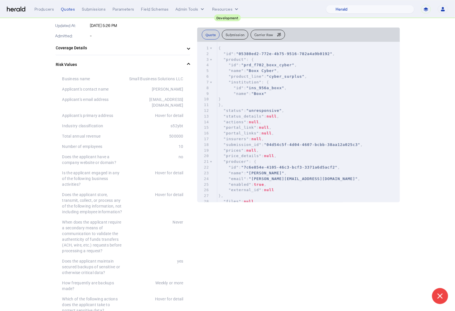
click at [113, 64] on mat-panel-title "Risk Values" at bounding box center [119, 65] width 127 height 6
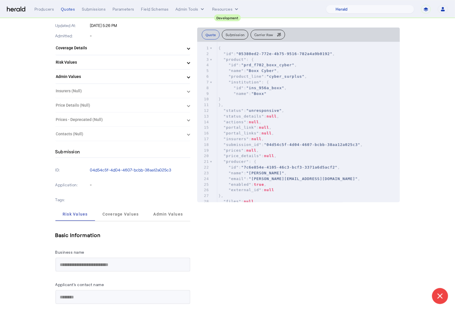
click at [116, 51] on mat-expansion-panel-header "Coverage Details" at bounding box center [122, 48] width 135 height 14
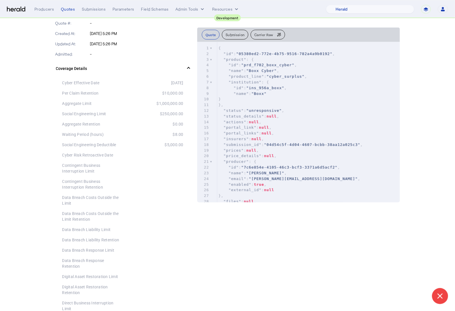
scroll to position [0, 0]
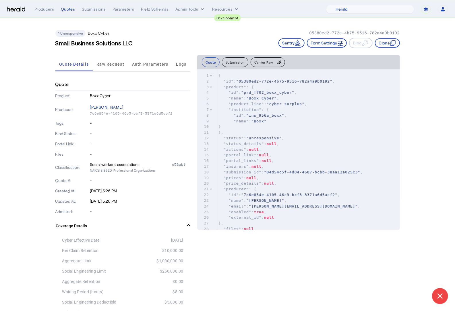
click at [142, 44] on div "Small Business Solutions LLC Sentry Form Settings Bind Clone" at bounding box center [227, 43] width 344 height 10
click at [336, 111] on pre ""institution" : {" at bounding box center [308, 110] width 182 height 6
type input "*********"
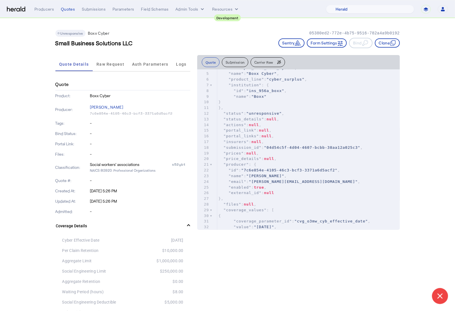
type textarea "**********"
click at [368, 222] on span ""cvg_o3mw_cyb_effective_date"" at bounding box center [330, 221] width 73 height 4
click at [110, 70] on span "Raw Request" at bounding box center [110, 64] width 28 height 14
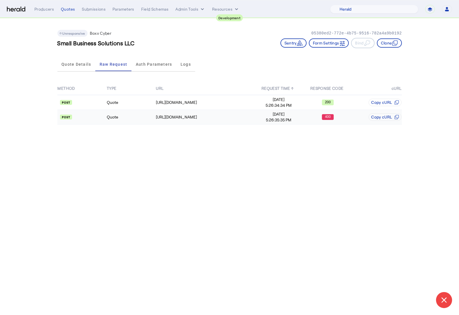
click at [149, 118] on td "Quote" at bounding box center [130, 117] width 49 height 15
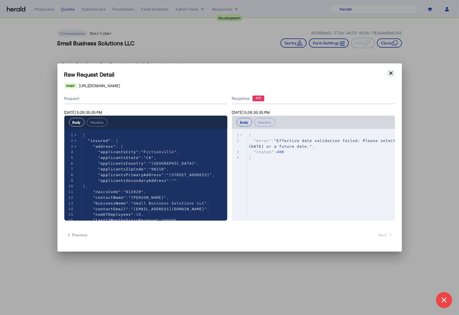
click at [390, 73] on icon "button" at bounding box center [390, 72] width 3 height 3
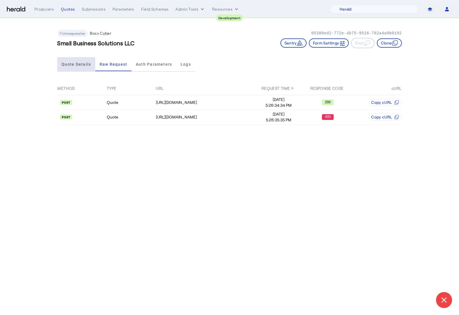
click at [74, 63] on span "Quote Details" at bounding box center [76, 64] width 30 height 4
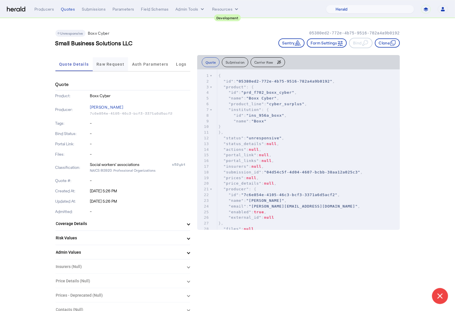
click at [126, 63] on div "Raw Request" at bounding box center [111, 64] width 36 height 14
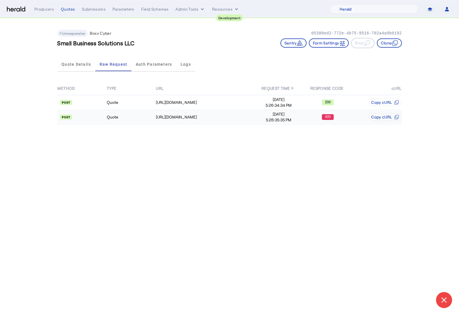
click at [127, 112] on td "Quote" at bounding box center [130, 117] width 49 height 15
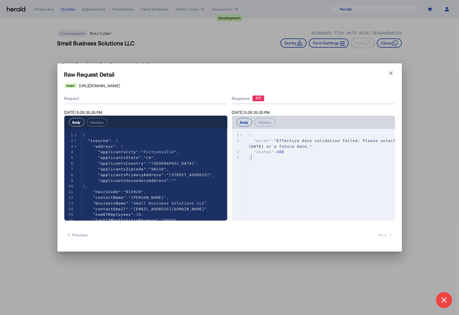
type textarea "**********"
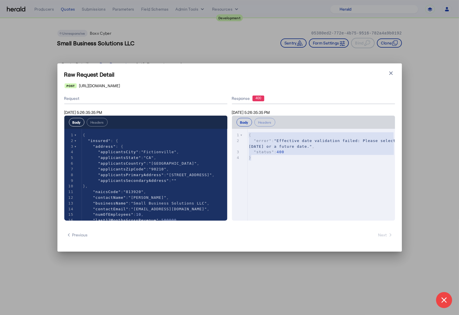
drag, startPoint x: 260, startPoint y: 159, endPoint x: 247, endPoint y: 133, distance: 28.7
click at [247, 133] on div "x 1 { 2 "error" : "Effective date validation failed: Please select today or a f…" at bounding box center [320, 182] width 177 height 106
click at [339, 81] on div "Raw Request Detail Close modal https://cauat-mkt-api-piboxx.boxxinsurance.com/b…" at bounding box center [229, 157] width 344 height 188
click at [342, 156] on pre "}" at bounding box center [323, 158] width 151 height 6
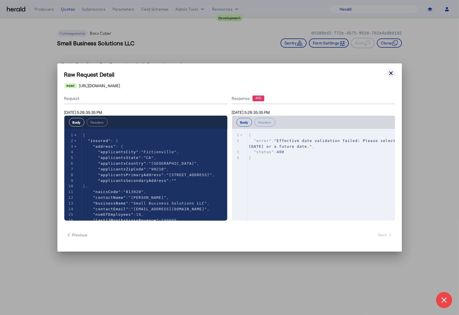
click at [391, 73] on icon "button" at bounding box center [391, 73] width 6 height 6
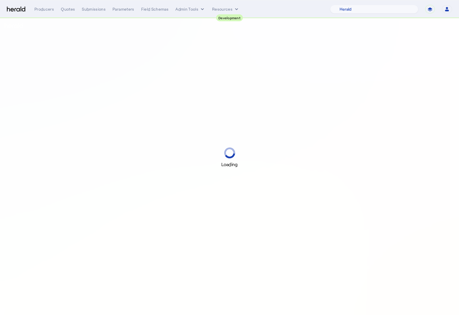
select select "pfm_2v8p_herald_api"
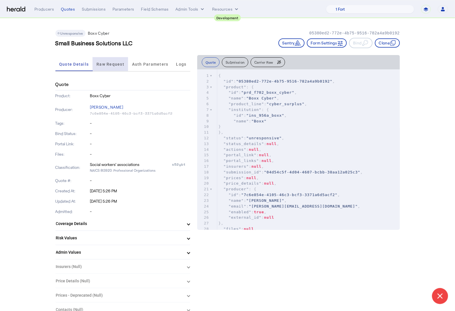
click at [109, 67] on span "Raw Request" at bounding box center [110, 64] width 28 height 14
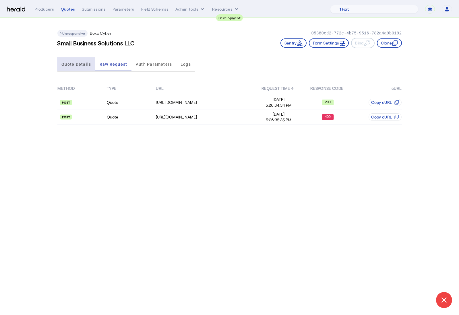
click at [73, 65] on span "Quote Details" at bounding box center [76, 64] width 30 height 4
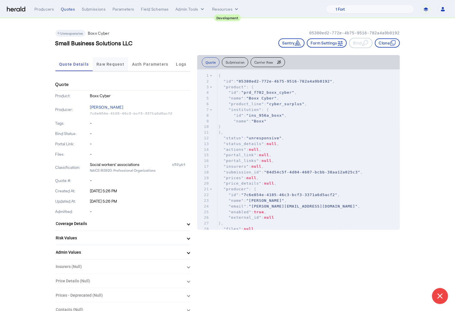
click at [108, 63] on span "Raw Request" at bounding box center [110, 64] width 28 height 4
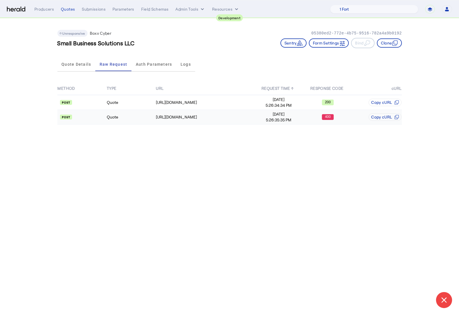
click at [151, 115] on td "Quote" at bounding box center [130, 117] width 49 height 15
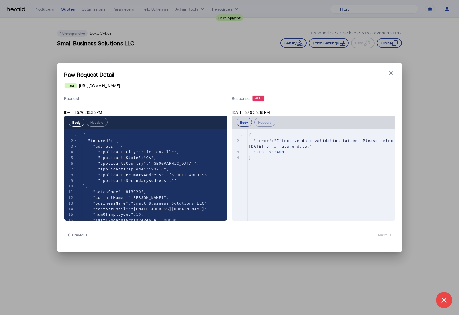
click at [393, 69] on div "Raw Request Detail Close modal [URL][DOMAIN_NAME] Request [DATE] 5:26:35:35 PM …" at bounding box center [229, 157] width 344 height 188
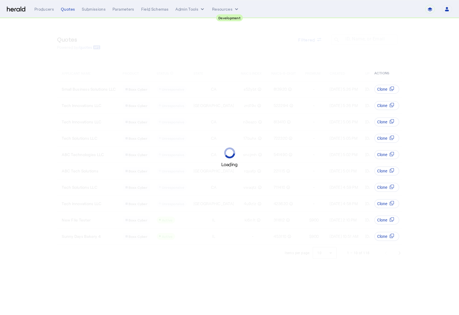
select select "pfm_2v8p_herald_api"
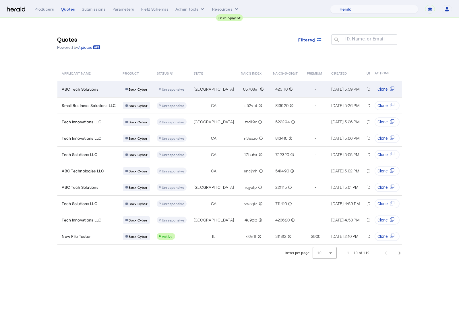
click at [110, 86] on div "ABC Tech Solutions" at bounding box center [89, 89] width 54 height 6
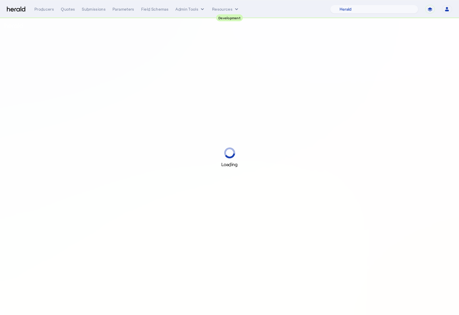
select select "pfm_2v8p_herald_api"
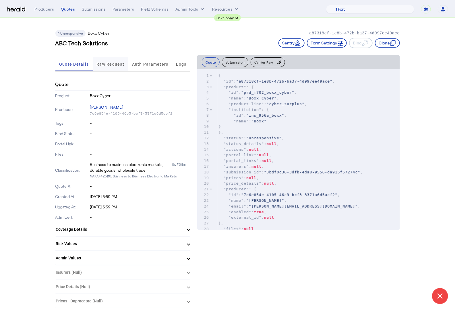
click at [106, 63] on span "Raw Request" at bounding box center [110, 64] width 28 height 4
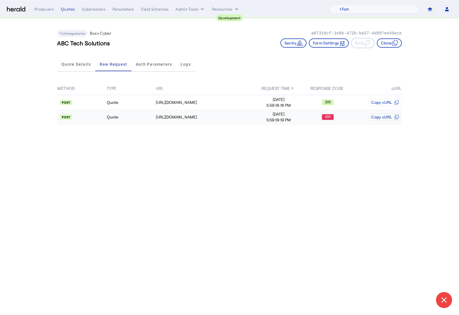
click at [133, 118] on td "Quote" at bounding box center [130, 117] width 49 height 15
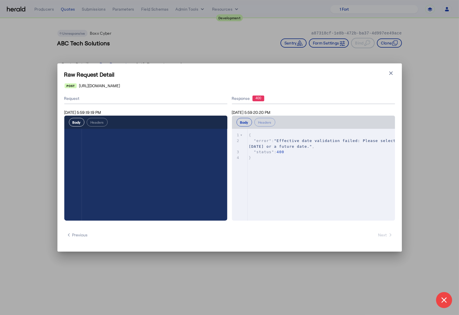
scroll to position [836, 0]
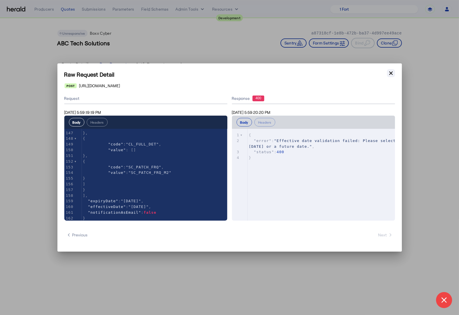
click at [392, 75] on icon "button" at bounding box center [391, 73] width 6 height 6
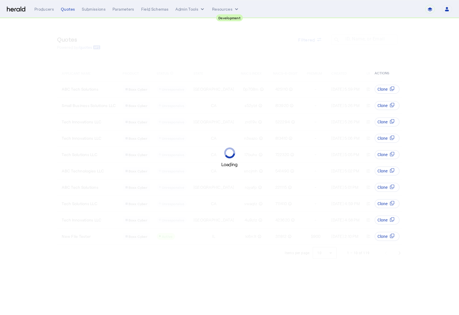
select select "pfm_2v8p_herald_api"
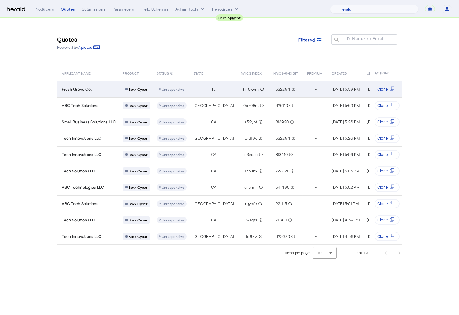
click at [108, 89] on div "Fresh Grove Co." at bounding box center [89, 89] width 54 height 6
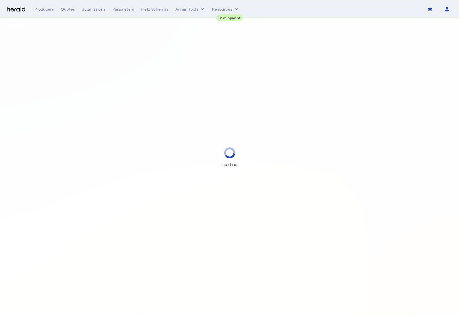
select select "pfm_2v8p_herald_api"
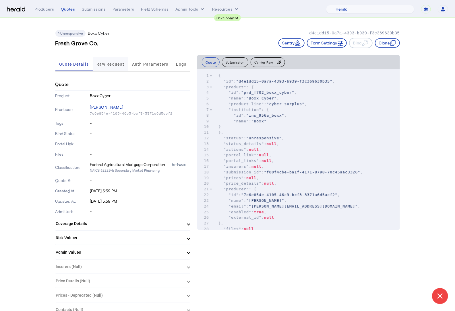
click at [118, 65] on span "Raw Request" at bounding box center [110, 64] width 28 height 4
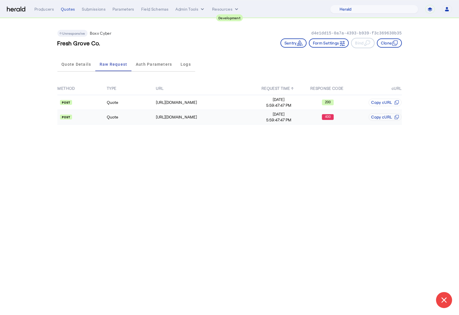
click at [140, 122] on td "Quote" at bounding box center [130, 117] width 49 height 15
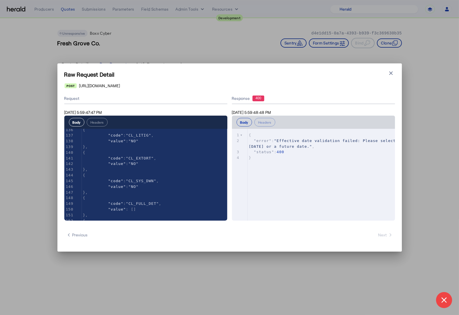
scroll to position [836, 0]
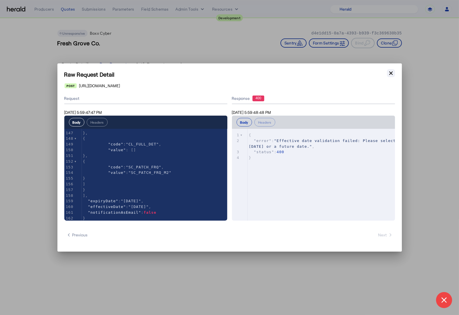
click at [388, 75] on icon "button" at bounding box center [391, 73] width 6 height 6
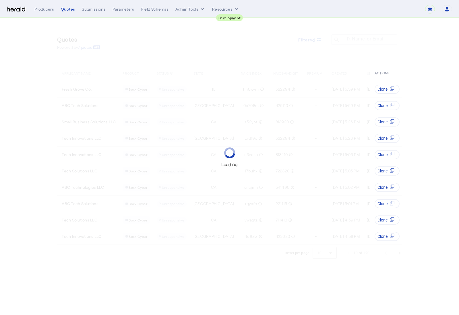
select select "pfm_2v8p_herald_api"
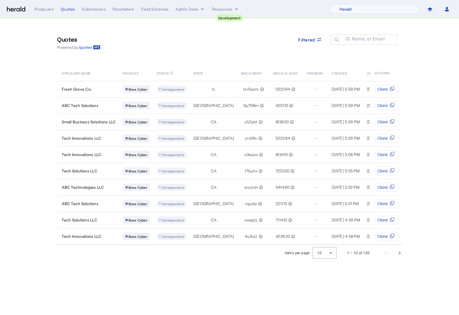
click at [33, 102] on section "Quotes Powered by /quotes Filtered ID, Name, or Email search APPLICANT NAME PRO…" at bounding box center [229, 139] width 459 height 243
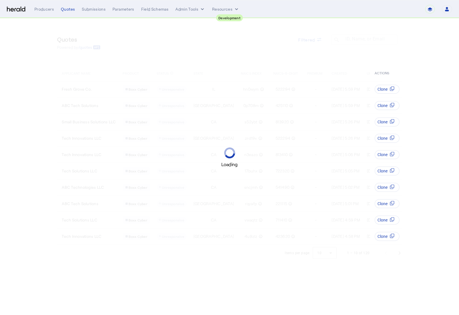
select select "pfm_2v8p_herald_api"
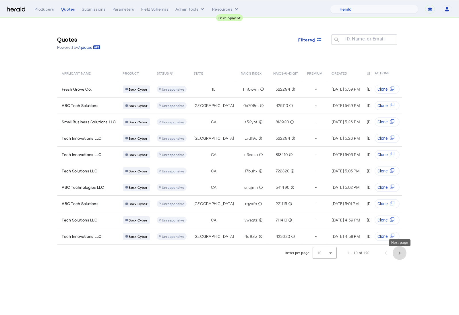
click at [395, 254] on span "Next page" at bounding box center [400, 253] width 14 height 14
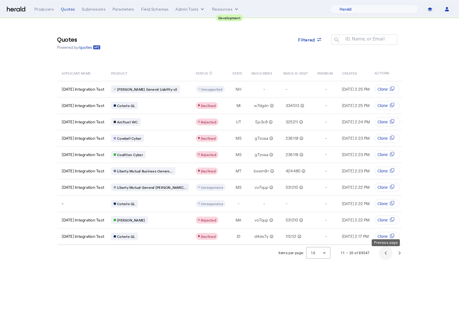
click at [385, 256] on span "Previous page" at bounding box center [386, 253] width 14 height 14
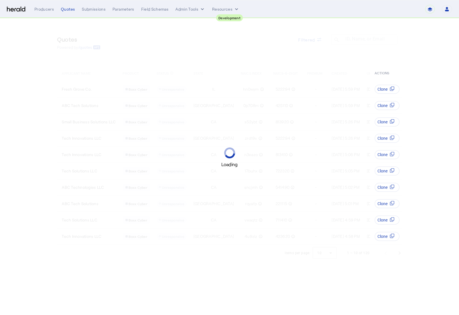
select select "pfm_2v8p_herald_api"
